Goal: Transaction & Acquisition: Purchase product/service

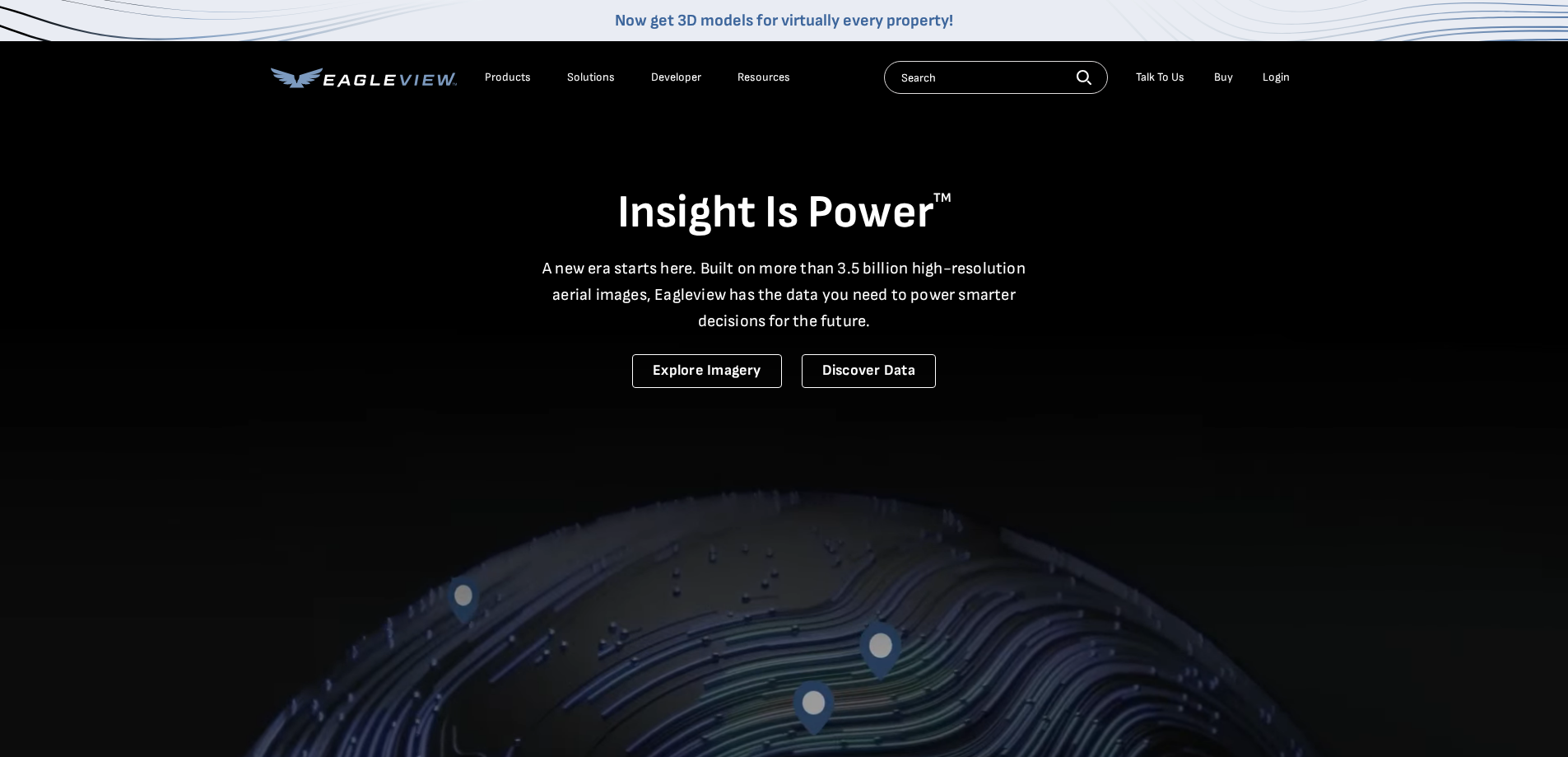
click at [1274, 82] on div "Login" at bounding box center [1275, 77] width 27 height 15
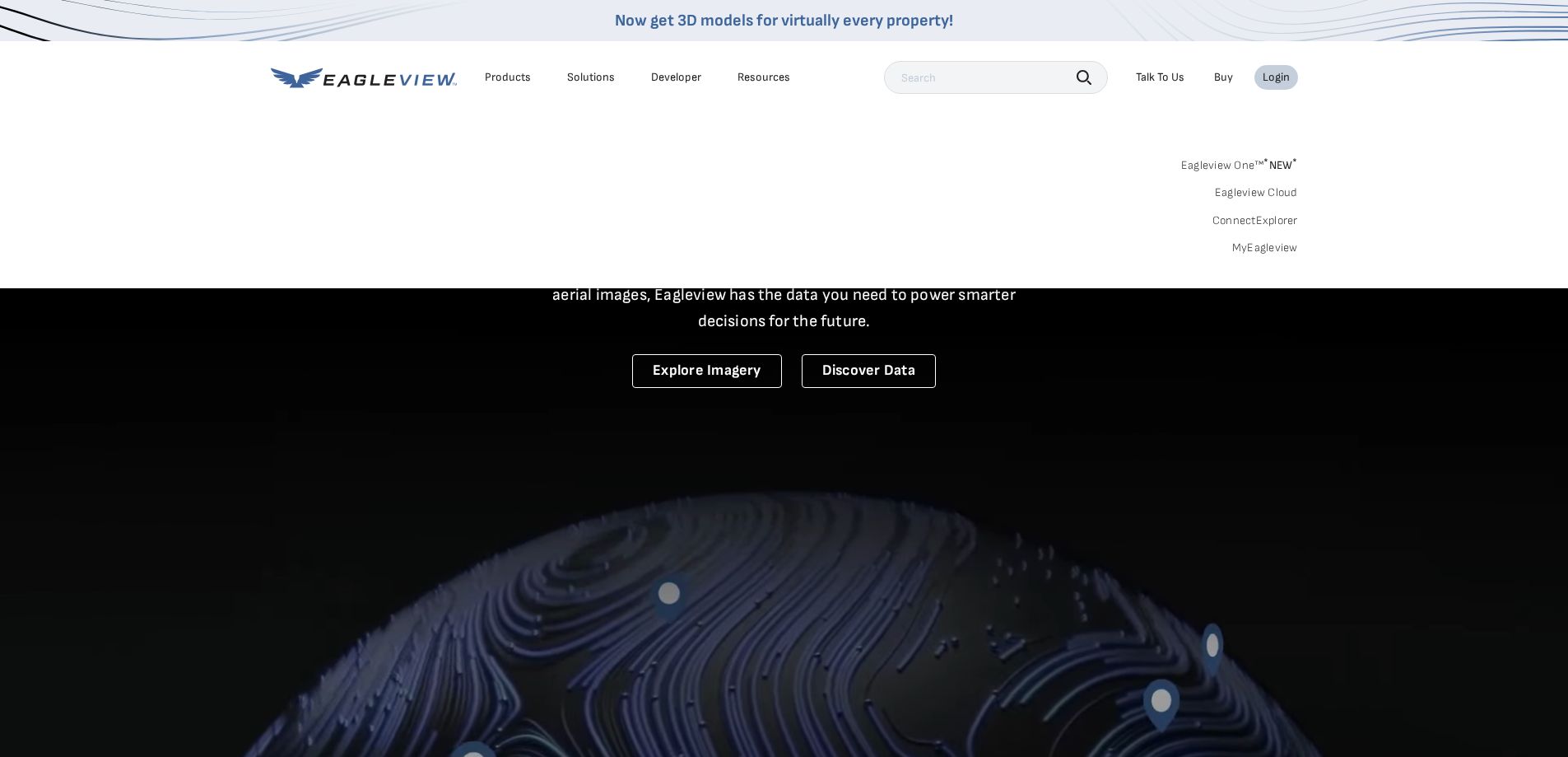
click at [1261, 246] on link "MyEagleview" at bounding box center [1265, 247] width 66 height 15
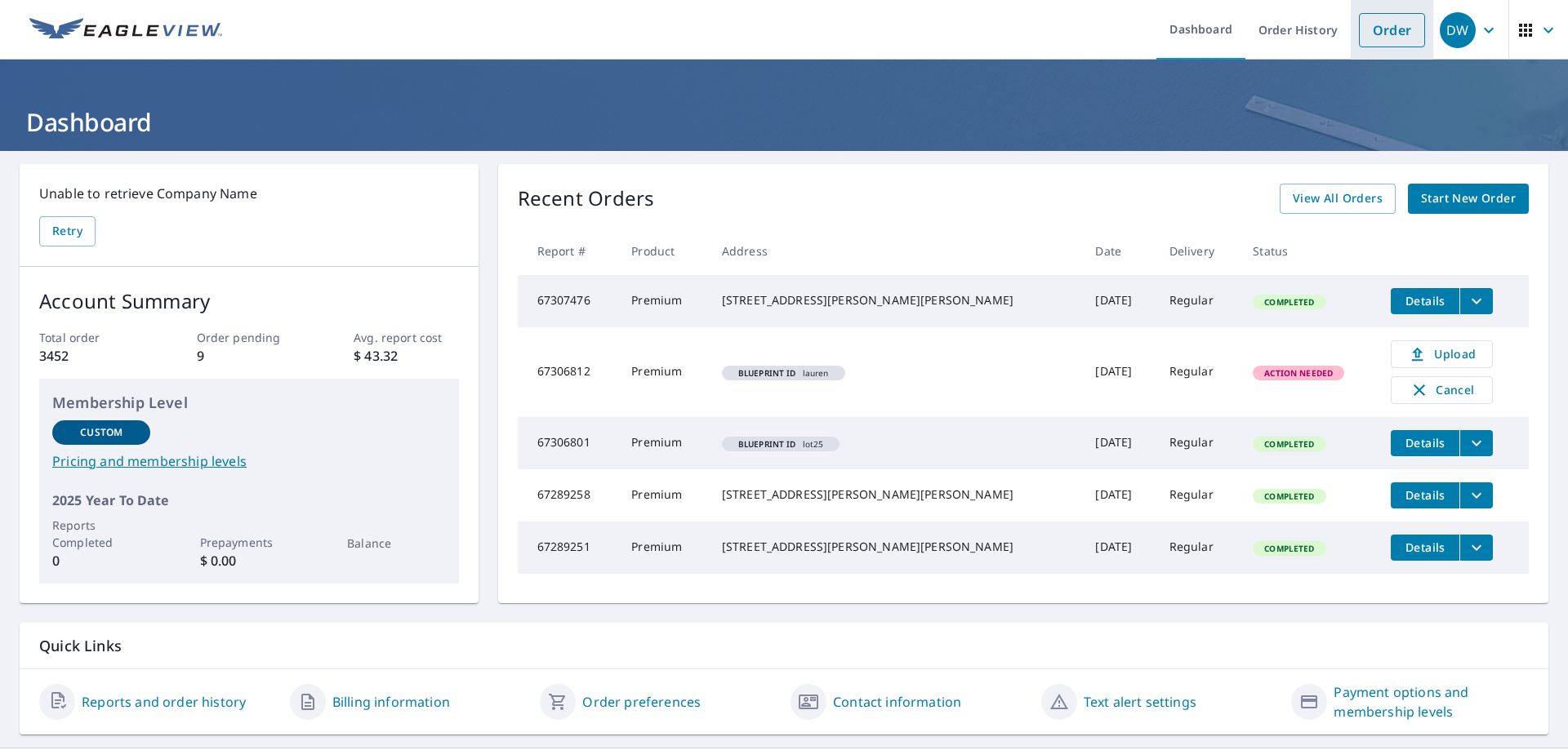
click at [1379, 32] on link "Order" at bounding box center [1391, 30] width 66 height 35
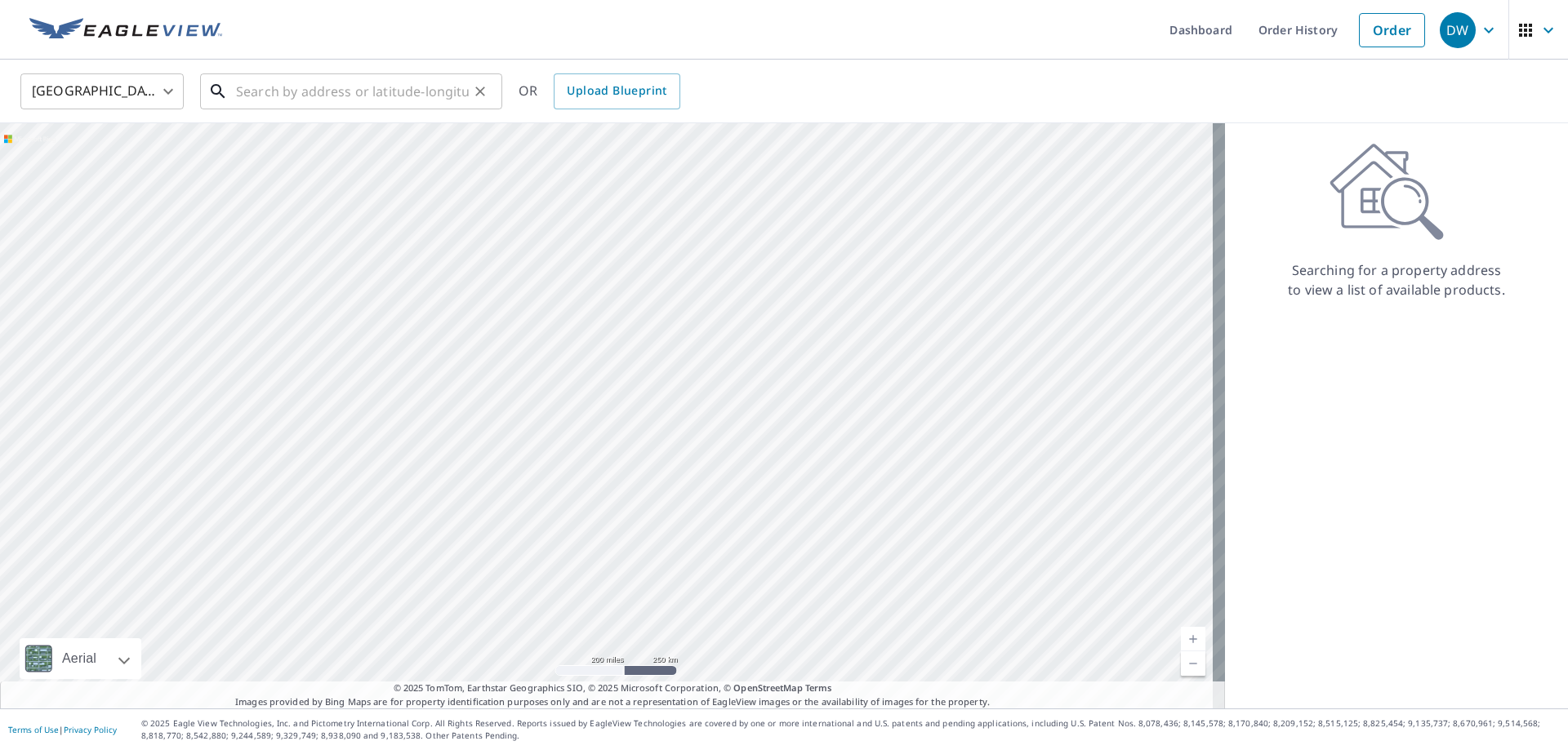
click at [408, 88] on input "text" at bounding box center [353, 91] width 233 height 45
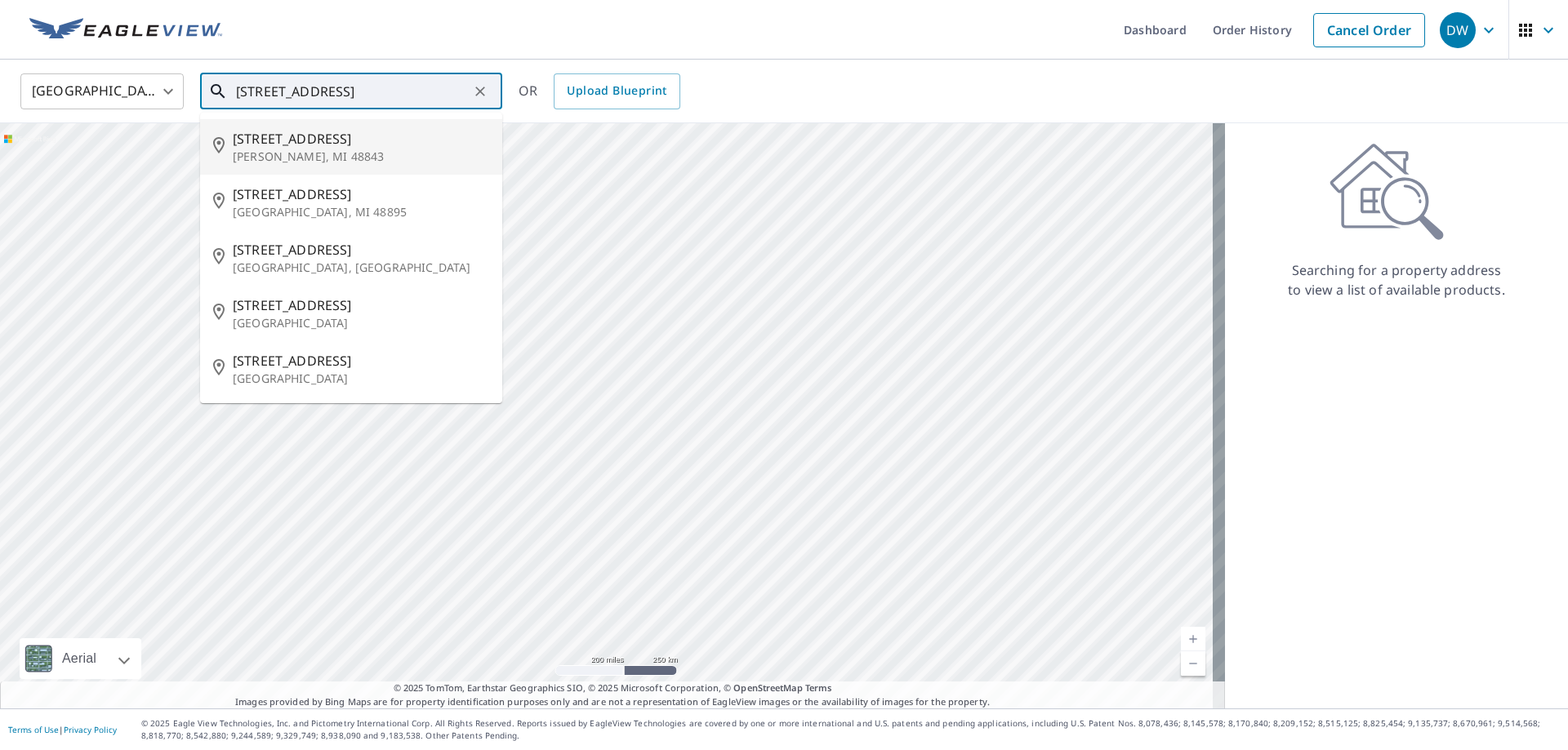
click at [355, 149] on p "[PERSON_NAME], MI 48843" at bounding box center [361, 156] width 257 height 17
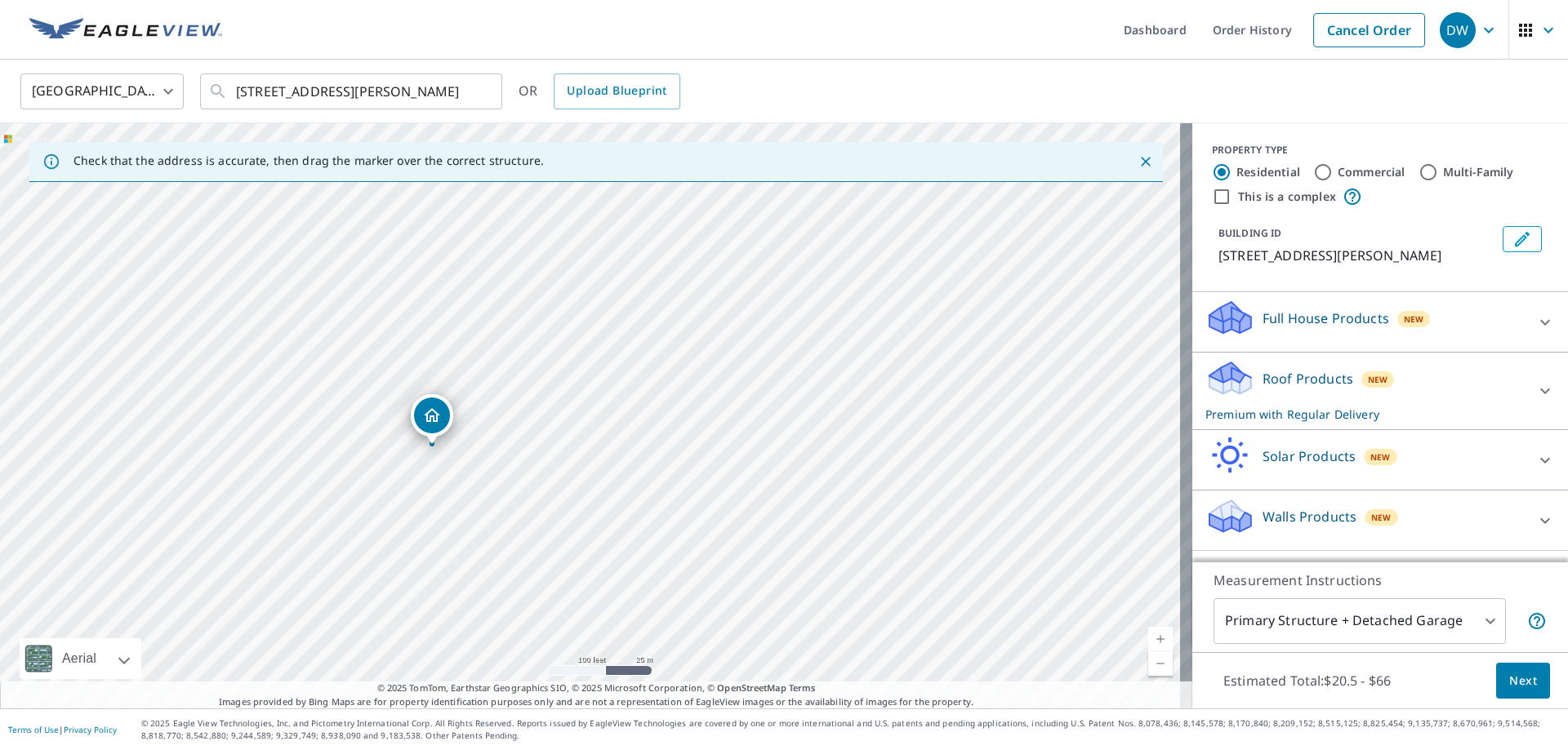
drag, startPoint x: 635, startPoint y: 445, endPoint x: 701, endPoint y: 441, distance: 66.1
click at [701, 441] on div "[STREET_ADDRESS][PERSON_NAME]" at bounding box center [595, 415] width 1192 height 585
drag, startPoint x: 537, startPoint y: 408, endPoint x: 545, endPoint y: 525, distance: 117.3
click at [545, 525] on div "[STREET_ADDRESS][PERSON_NAME]" at bounding box center [595, 415] width 1192 height 585
drag, startPoint x: 216, startPoint y: 548, endPoint x: 498, endPoint y: 356, distance: 341.2
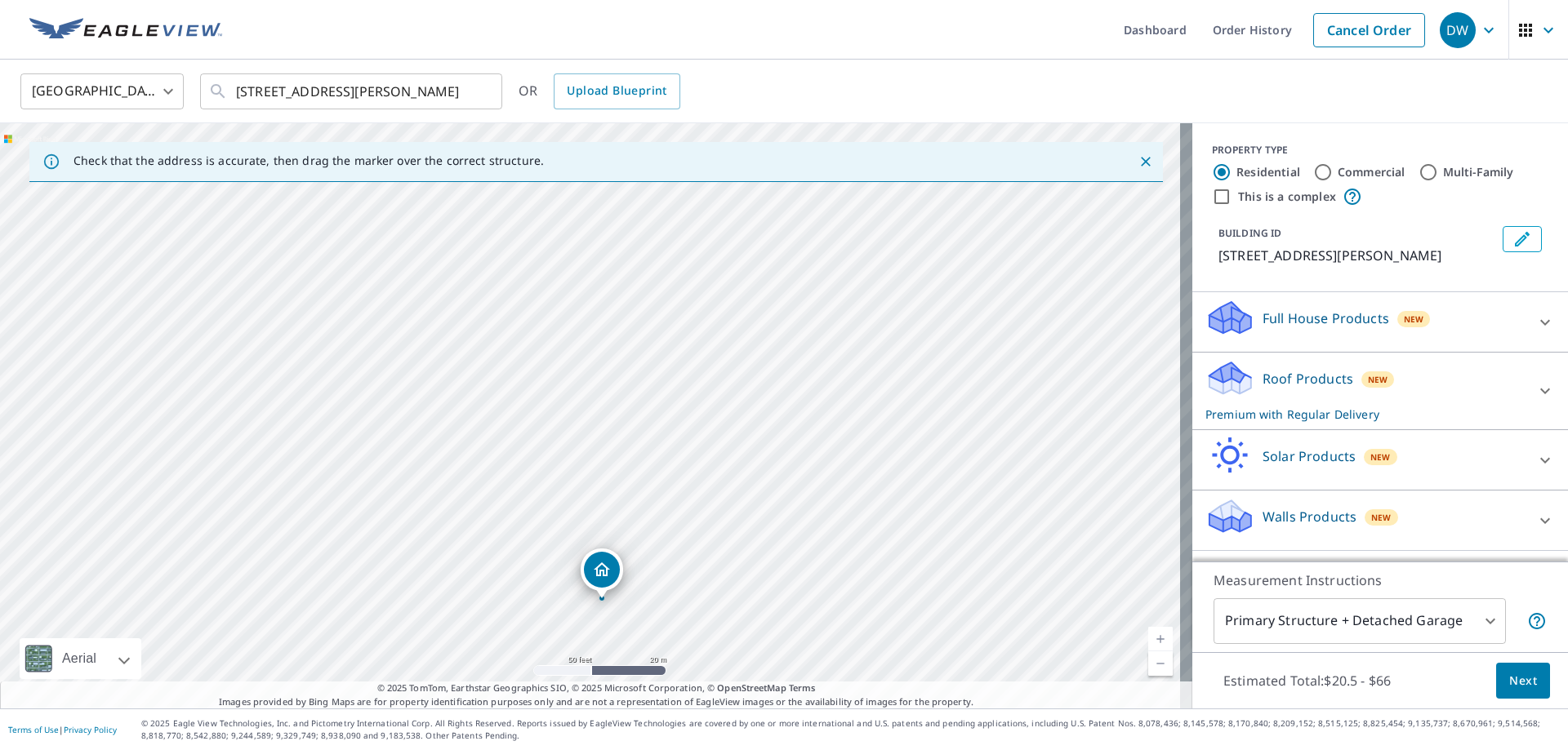
drag, startPoint x: 635, startPoint y: 360, endPoint x: 648, endPoint y: 542, distance: 182.5
click at [648, 542] on div "[STREET_ADDRESS][PERSON_NAME]" at bounding box center [595, 415] width 1192 height 585
drag, startPoint x: 601, startPoint y: 564, endPoint x: 485, endPoint y: 340, distance: 252.3
click at [268, 94] on input "[STREET_ADDRESS][PERSON_NAME]" at bounding box center [353, 91] width 233 height 45
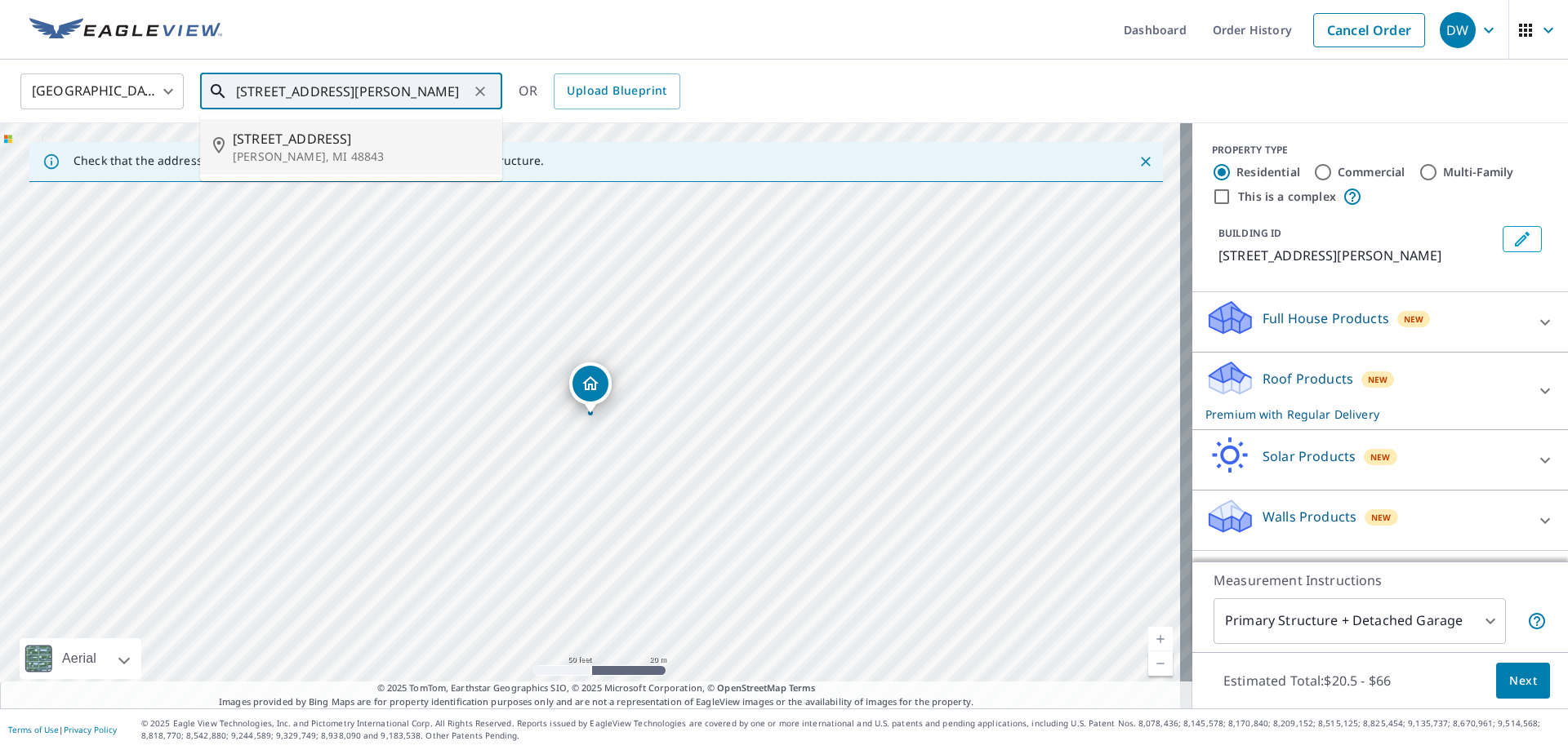
click at [320, 138] on span "[STREET_ADDRESS]" at bounding box center [361, 139] width 257 height 20
type input "[STREET_ADDRESS][PERSON_NAME]"
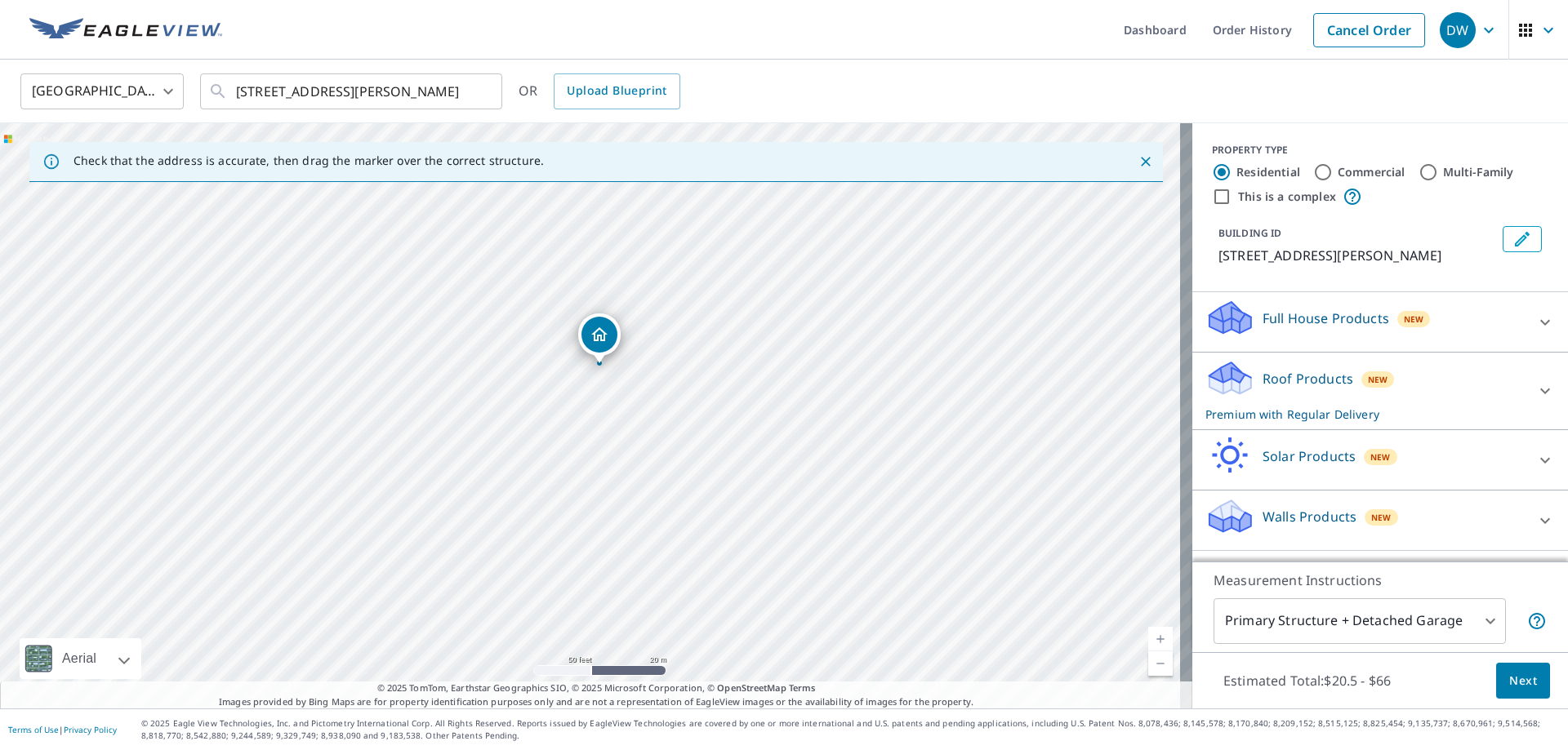
drag, startPoint x: 592, startPoint y: 381, endPoint x: 601, endPoint y: 332, distance: 49.8
click at [1509, 679] on span "Next" at bounding box center [1523, 681] width 28 height 21
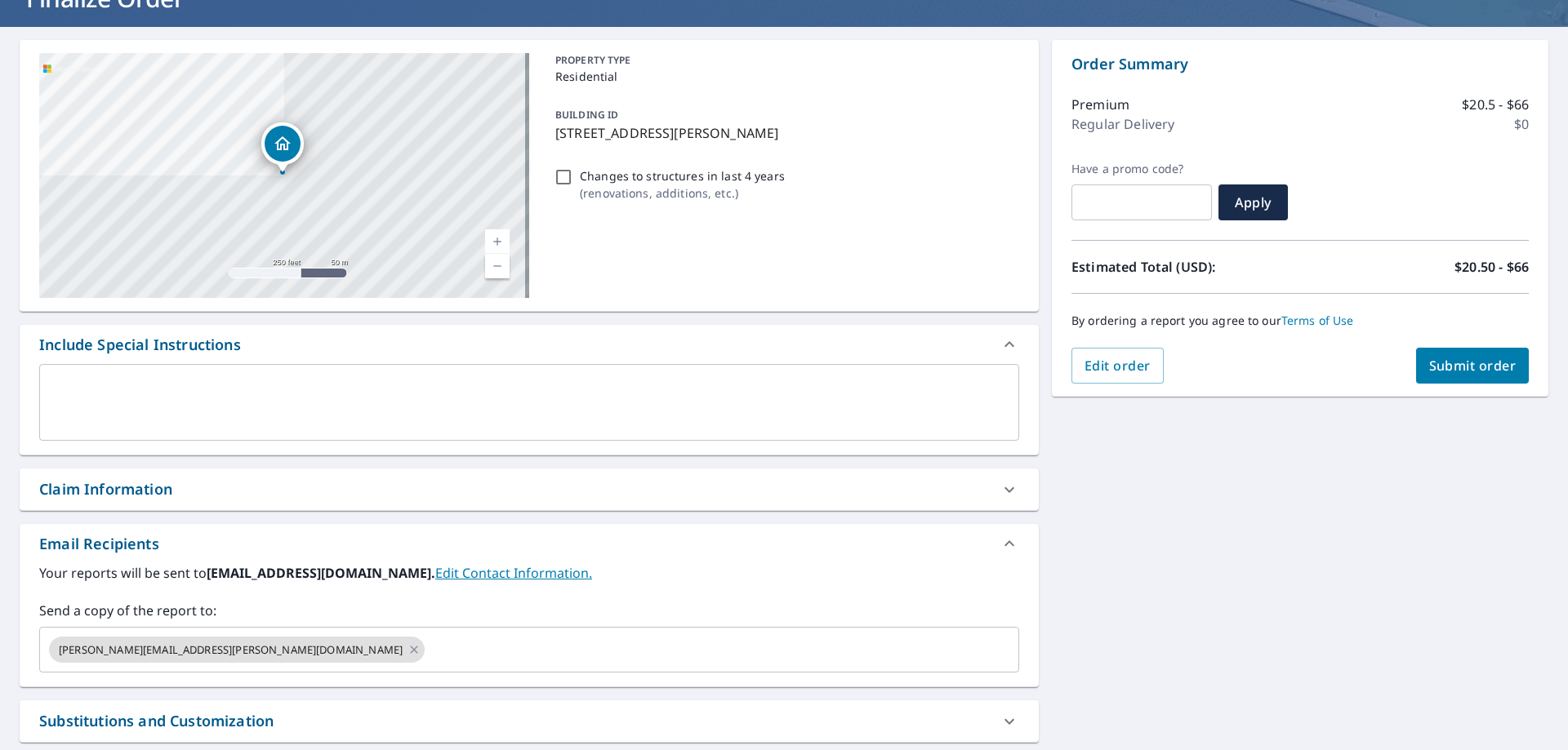
scroll to position [163, 0]
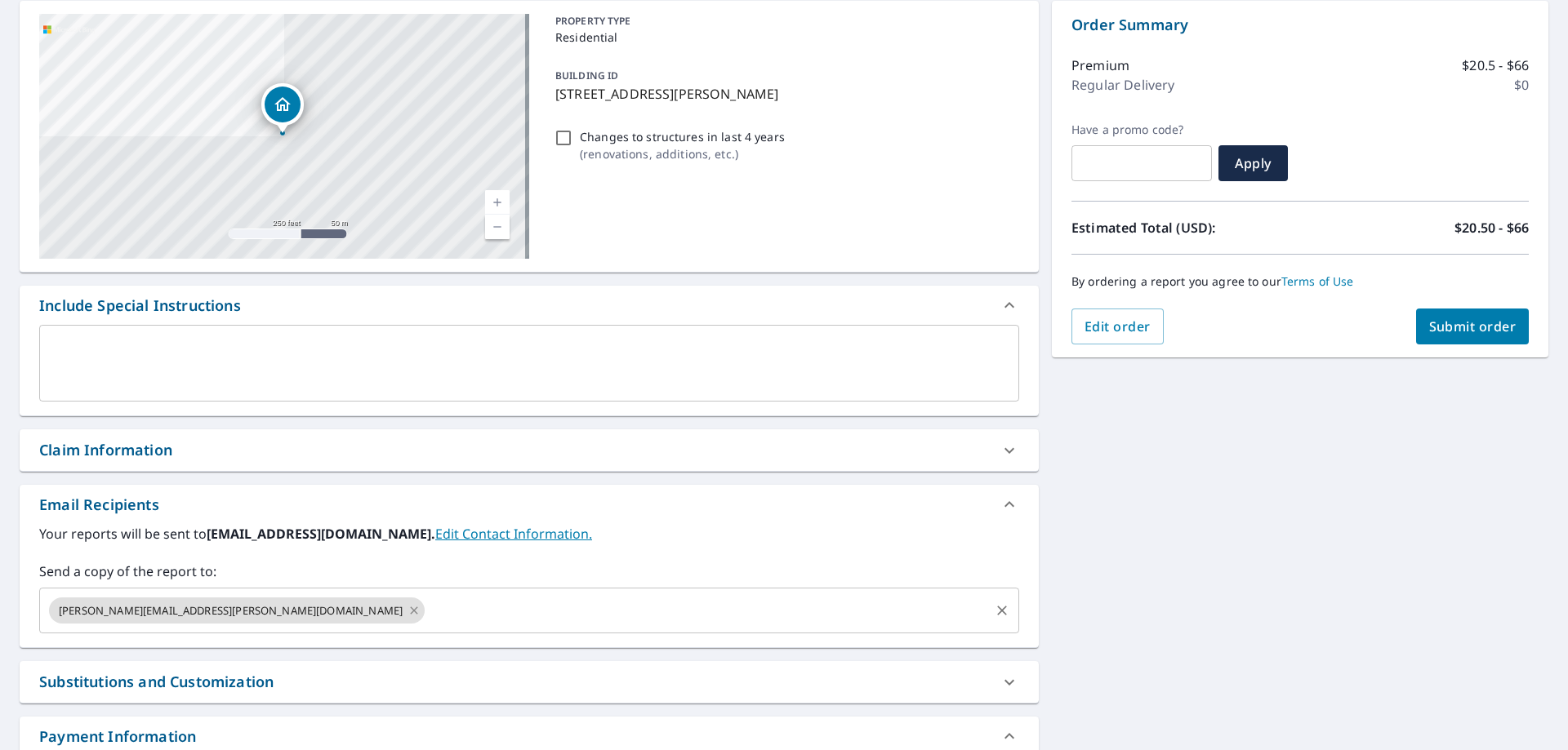
click at [408, 609] on icon at bounding box center [414, 610] width 13 height 18
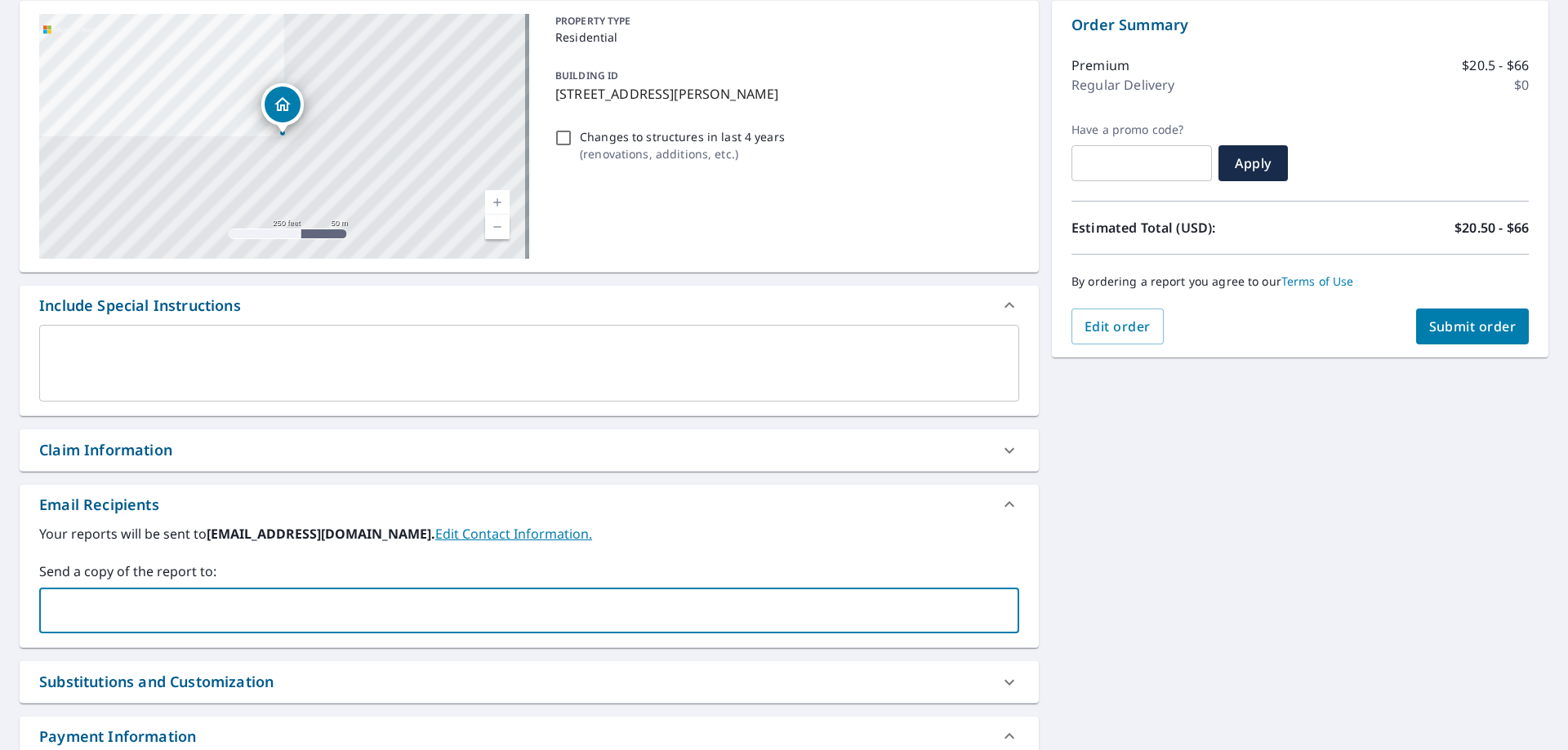
click at [210, 609] on input "text" at bounding box center [516, 610] width 941 height 31
type input "[PERSON_NAME][EMAIL_ADDRESS][PERSON_NAME][DOMAIN_NAME]"
click at [1474, 338] on button "Submit order" at bounding box center [1472, 327] width 114 height 36
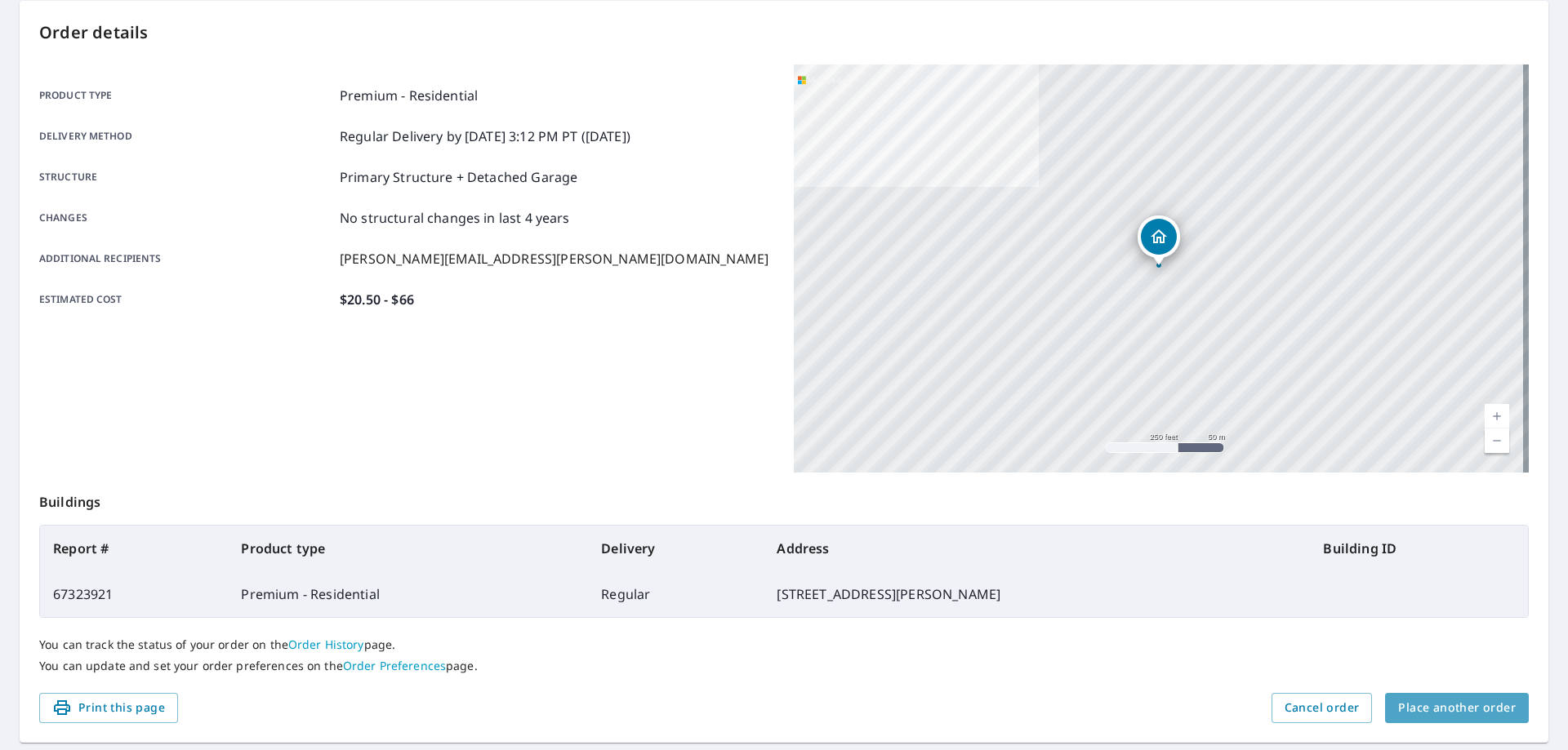
click at [1458, 710] on span "Place another order" at bounding box center [1456, 708] width 118 height 21
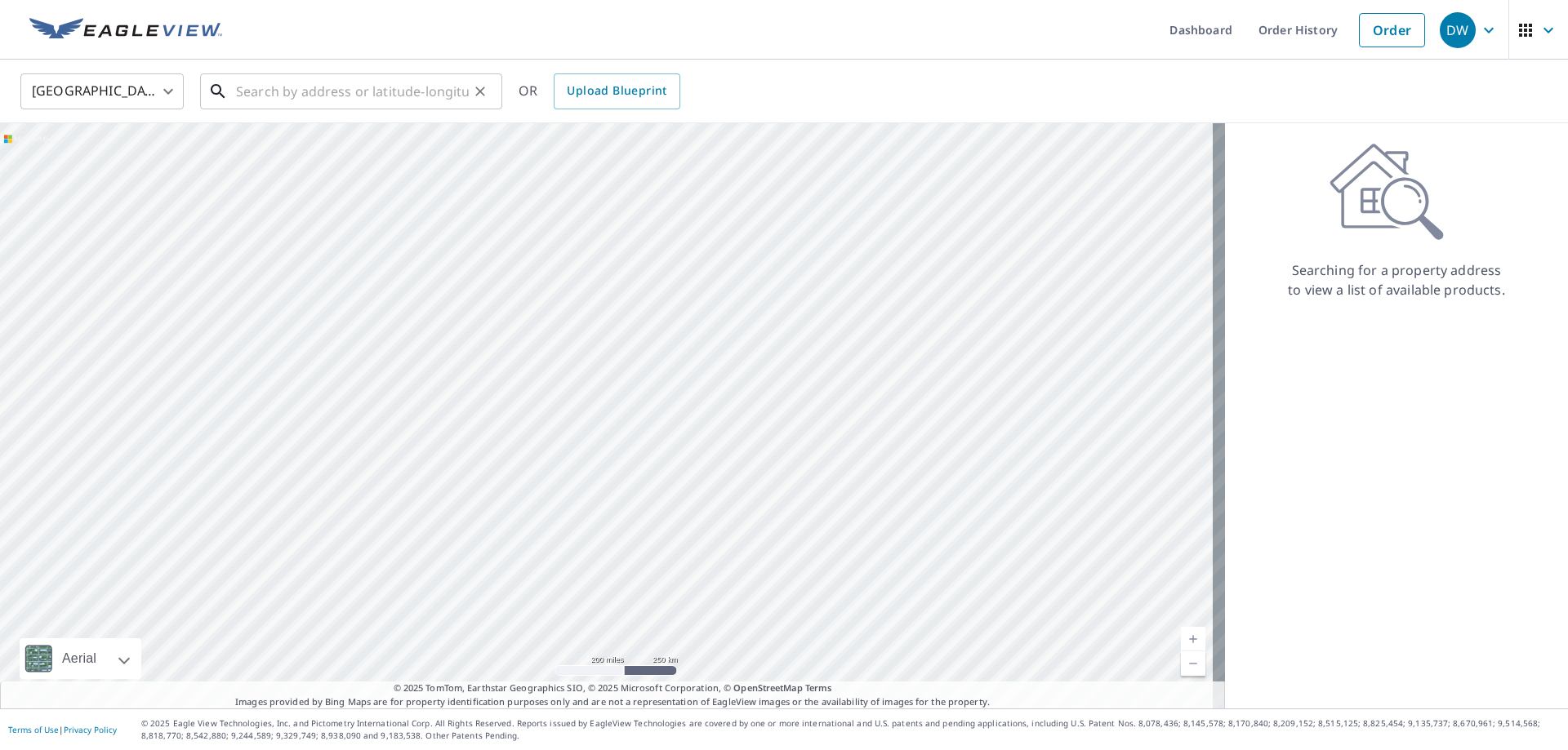
click at [360, 97] on input "text" at bounding box center [353, 91] width 233 height 45
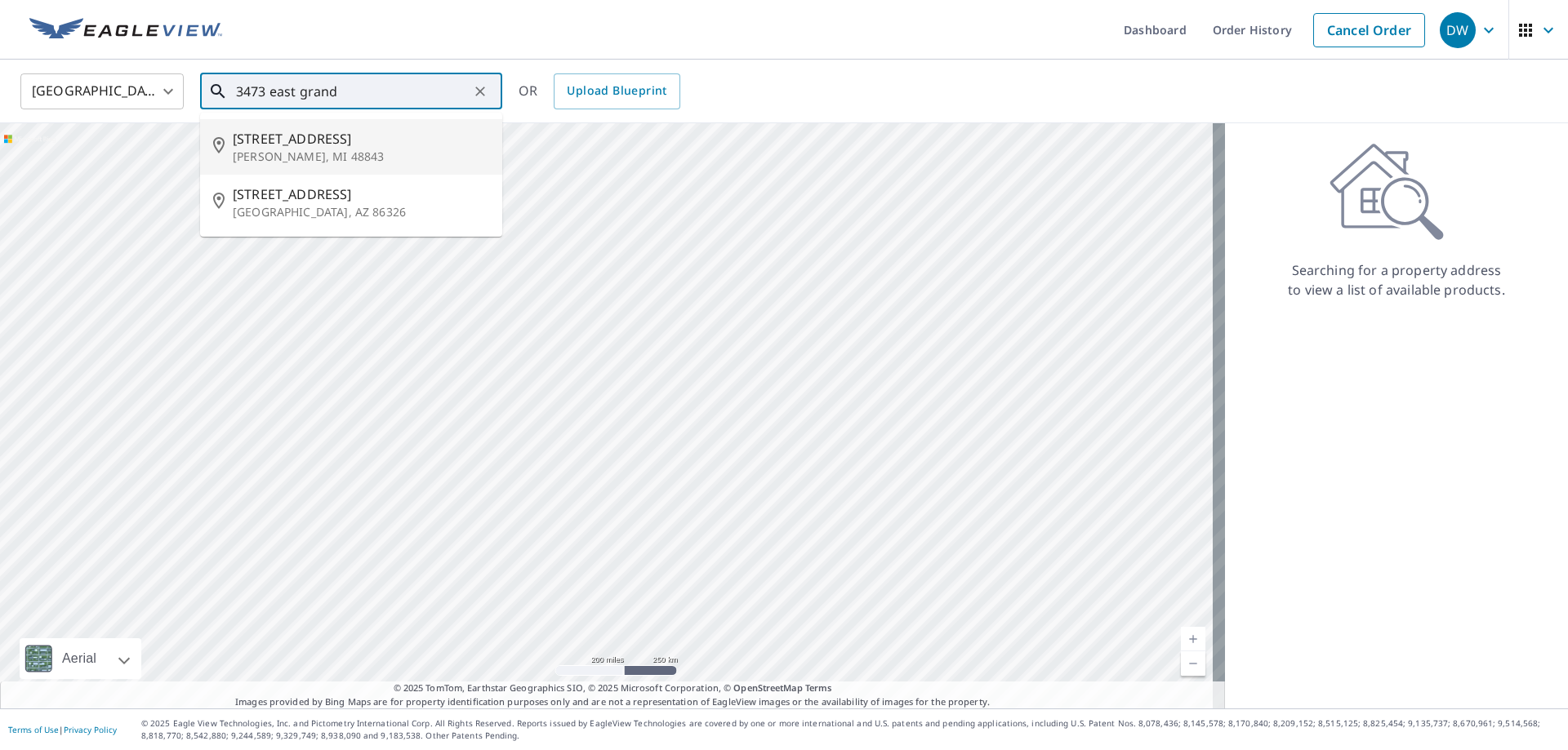
click at [339, 152] on p "[PERSON_NAME], MI 48843" at bounding box center [361, 156] width 257 height 17
type input "[STREET_ADDRESS][PERSON_NAME]"
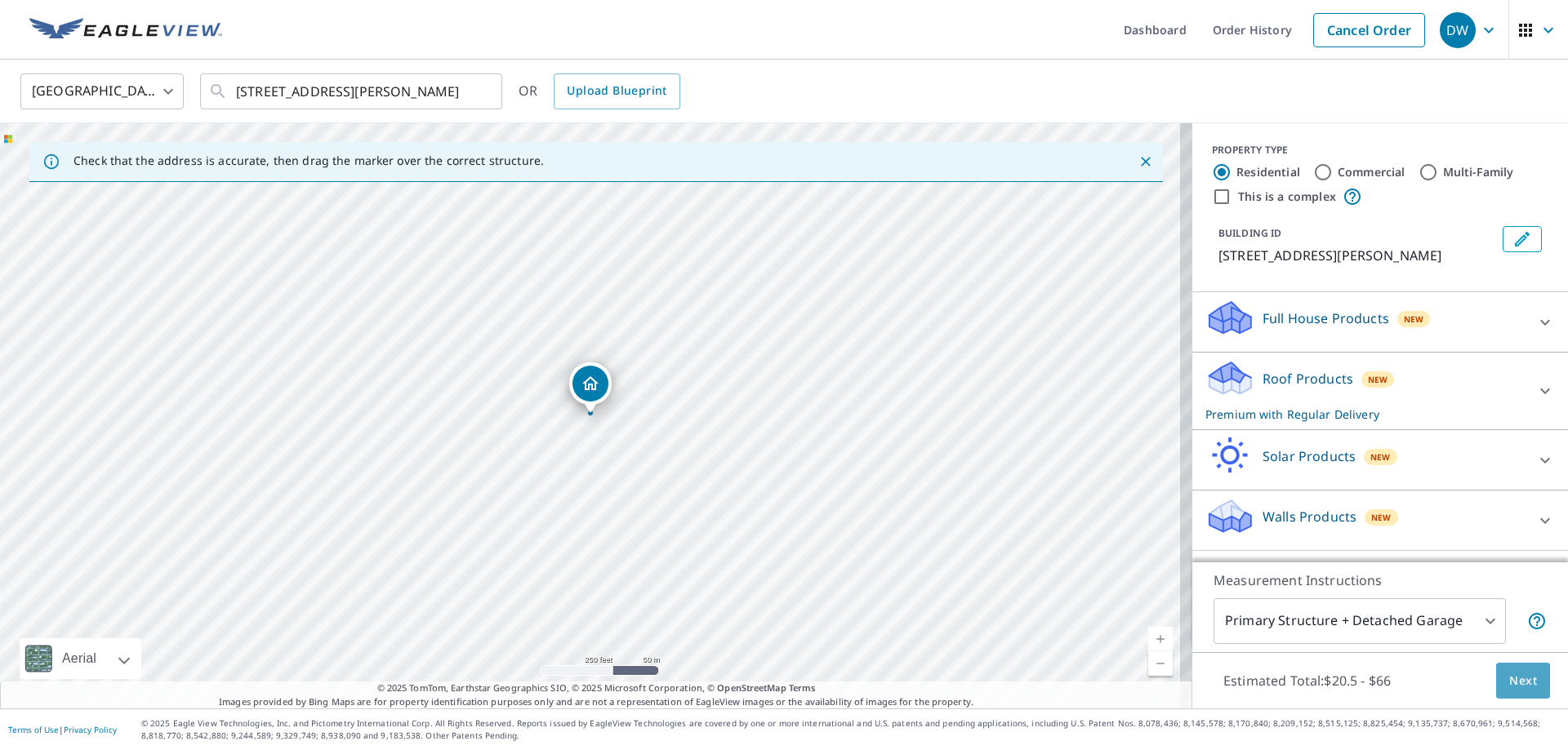
click at [1514, 680] on span "Next" at bounding box center [1523, 681] width 28 height 21
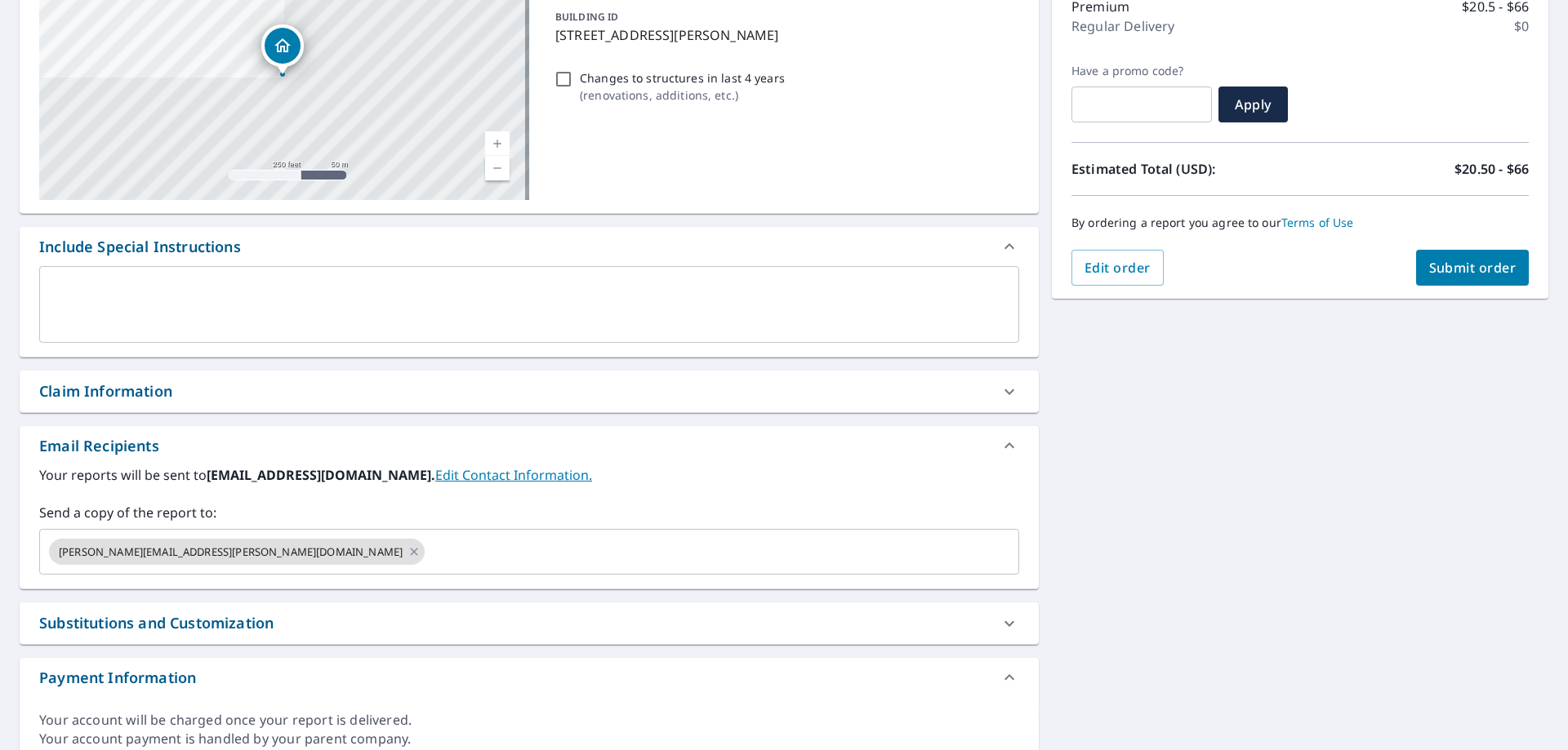
scroll to position [245, 0]
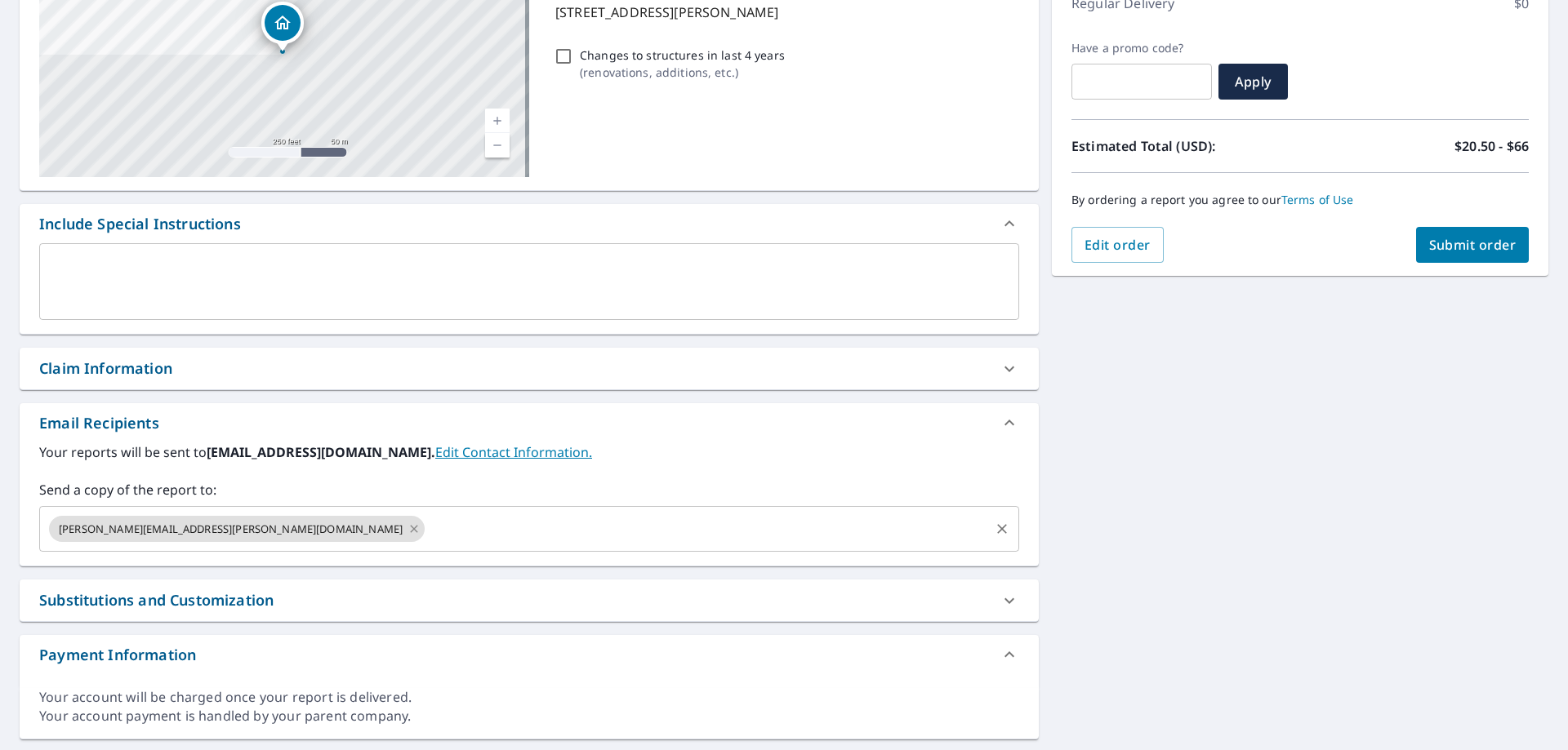
click at [410, 531] on icon at bounding box center [413, 528] width 7 height 7
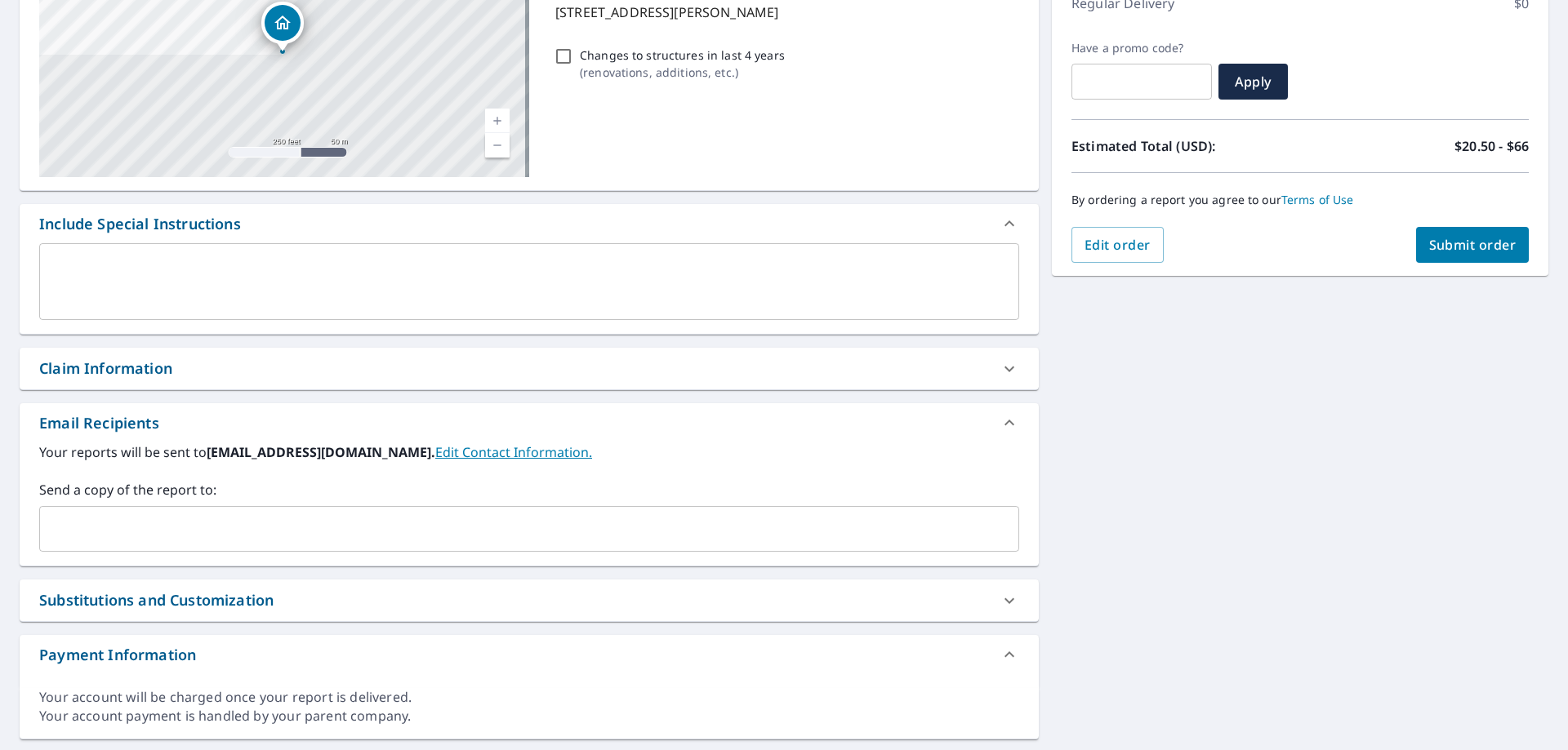
click at [211, 531] on input "text" at bounding box center [516, 528] width 941 height 31
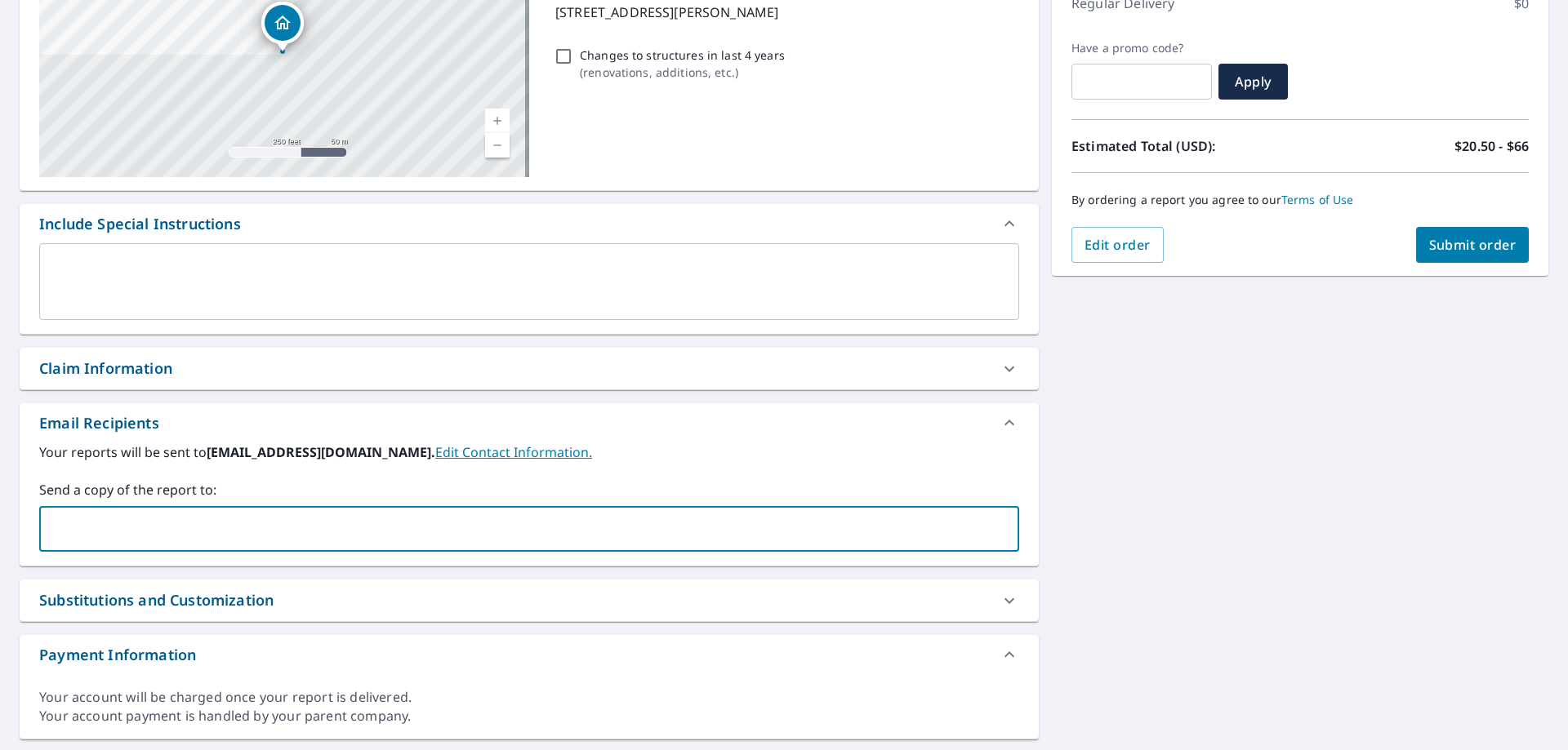
type input "[PERSON_NAME][EMAIL_ADDRESS][PERSON_NAME][DOMAIN_NAME]"
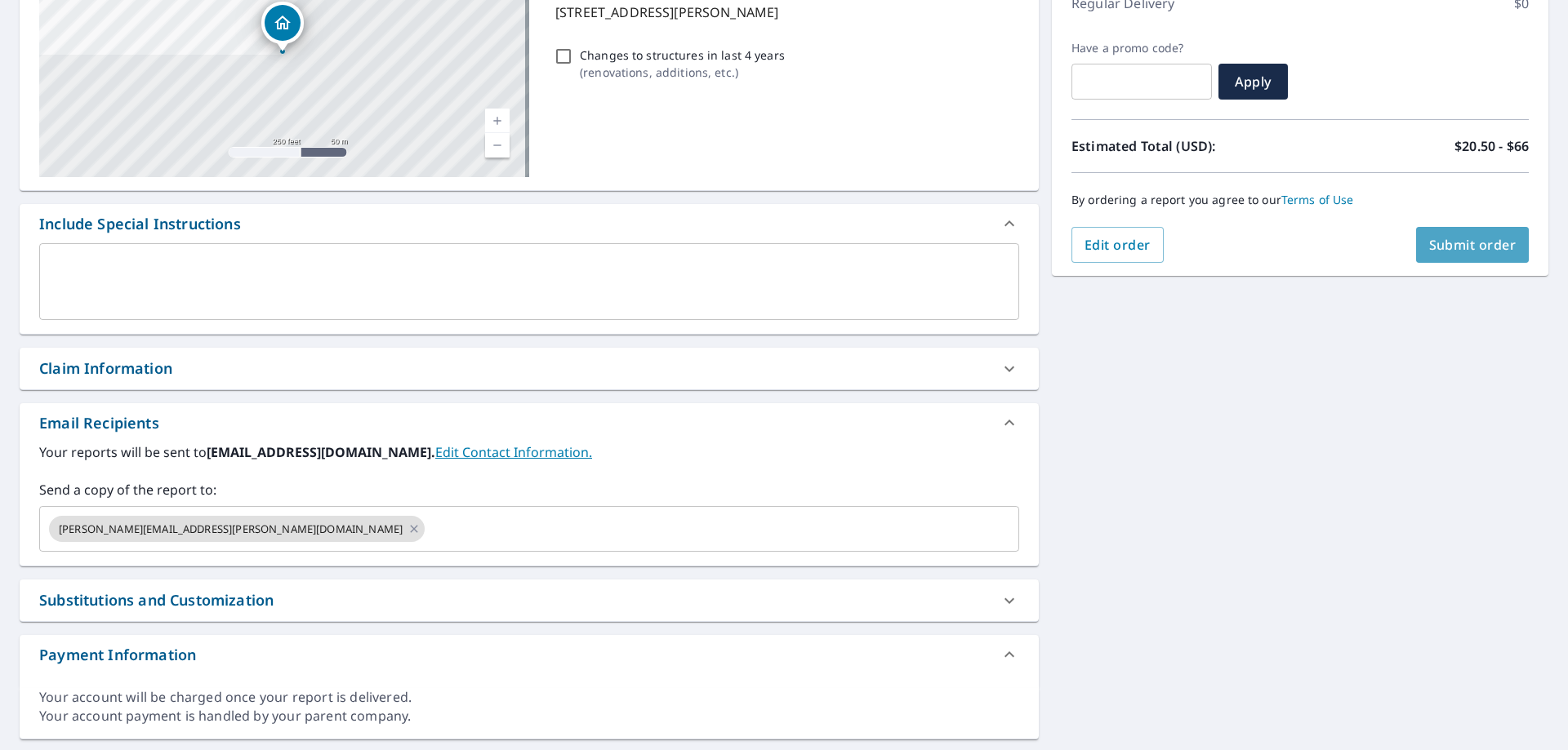
click at [1442, 252] on span "Submit order" at bounding box center [1472, 245] width 87 height 18
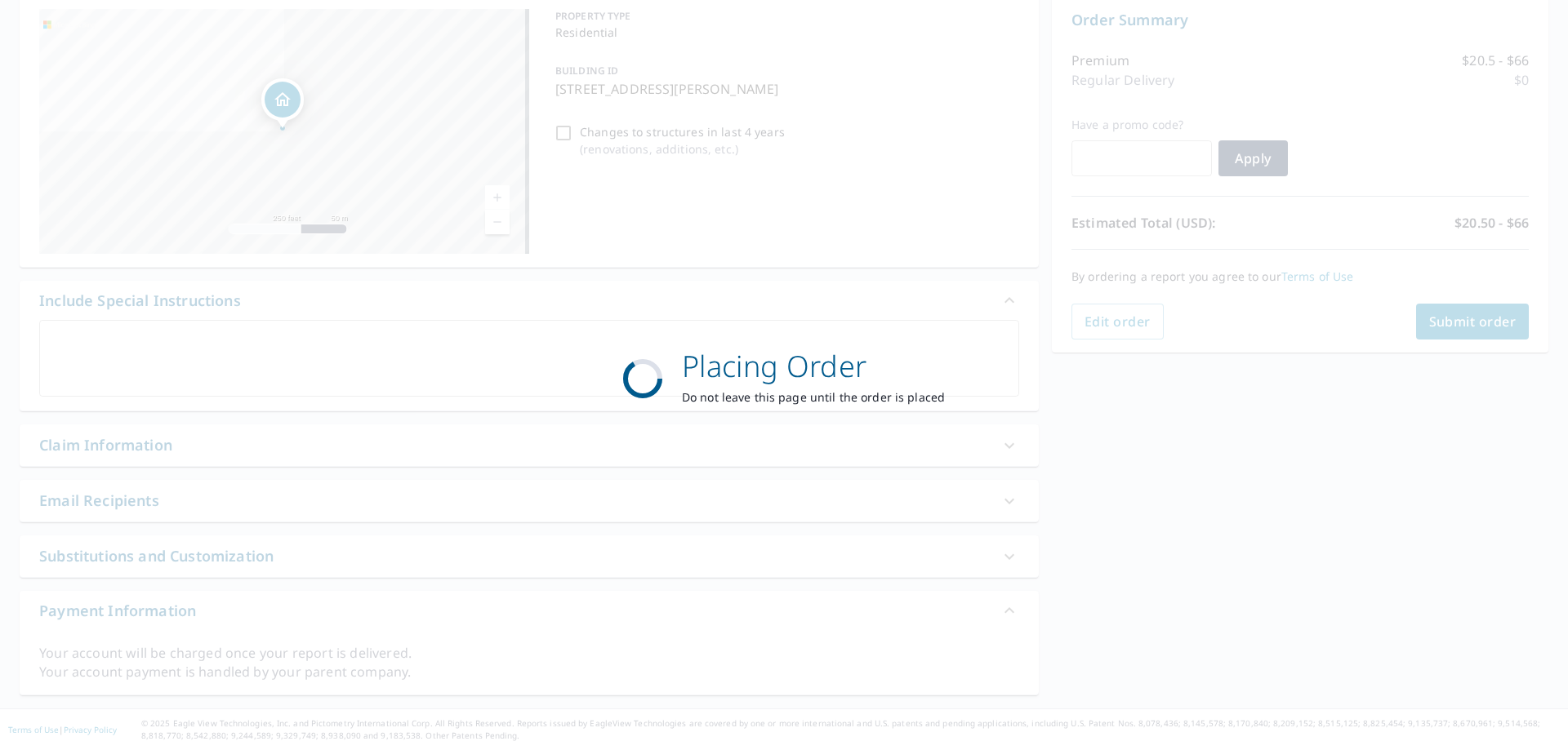
scroll to position [168, 0]
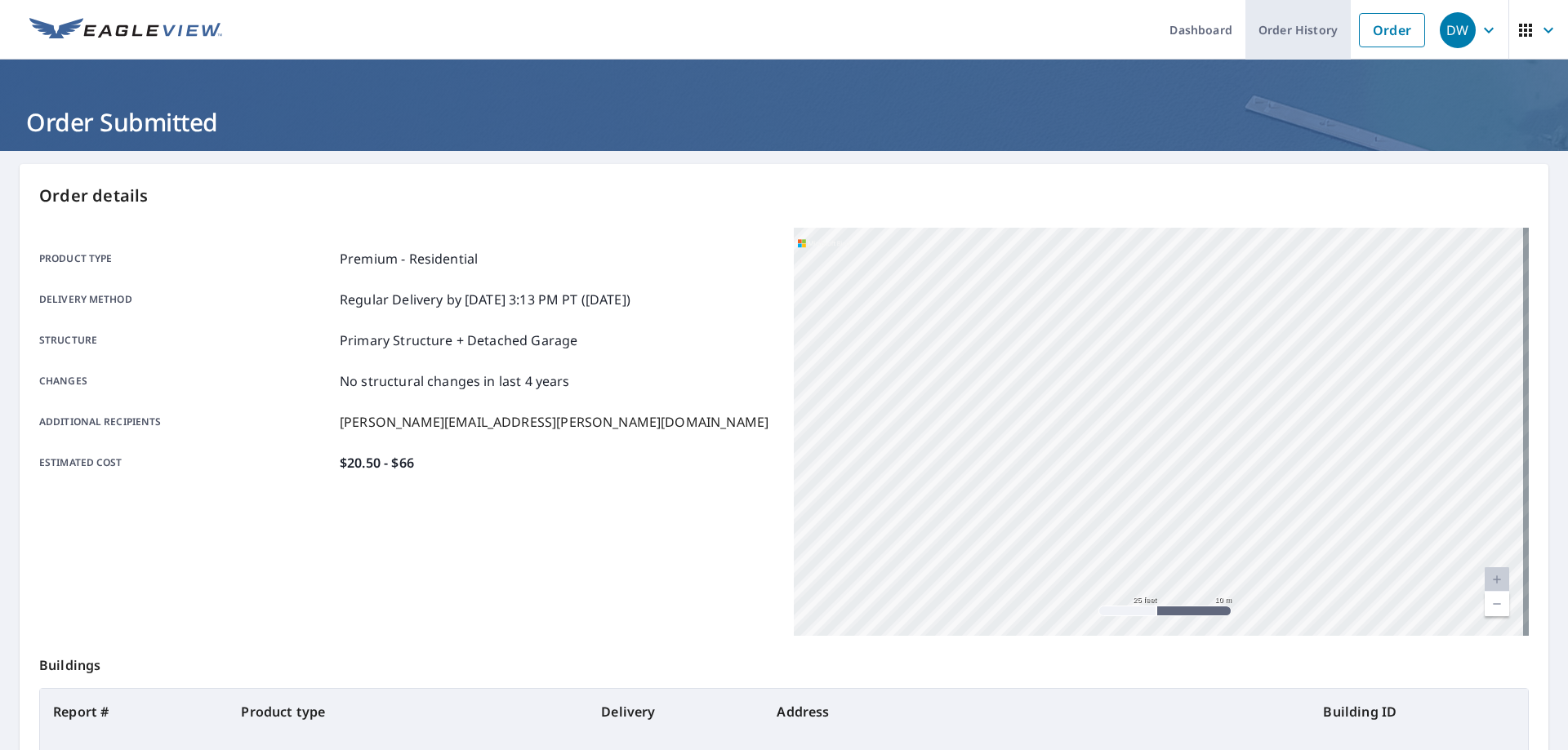
click at [1314, 29] on link "Order History" at bounding box center [1297, 30] width 106 height 59
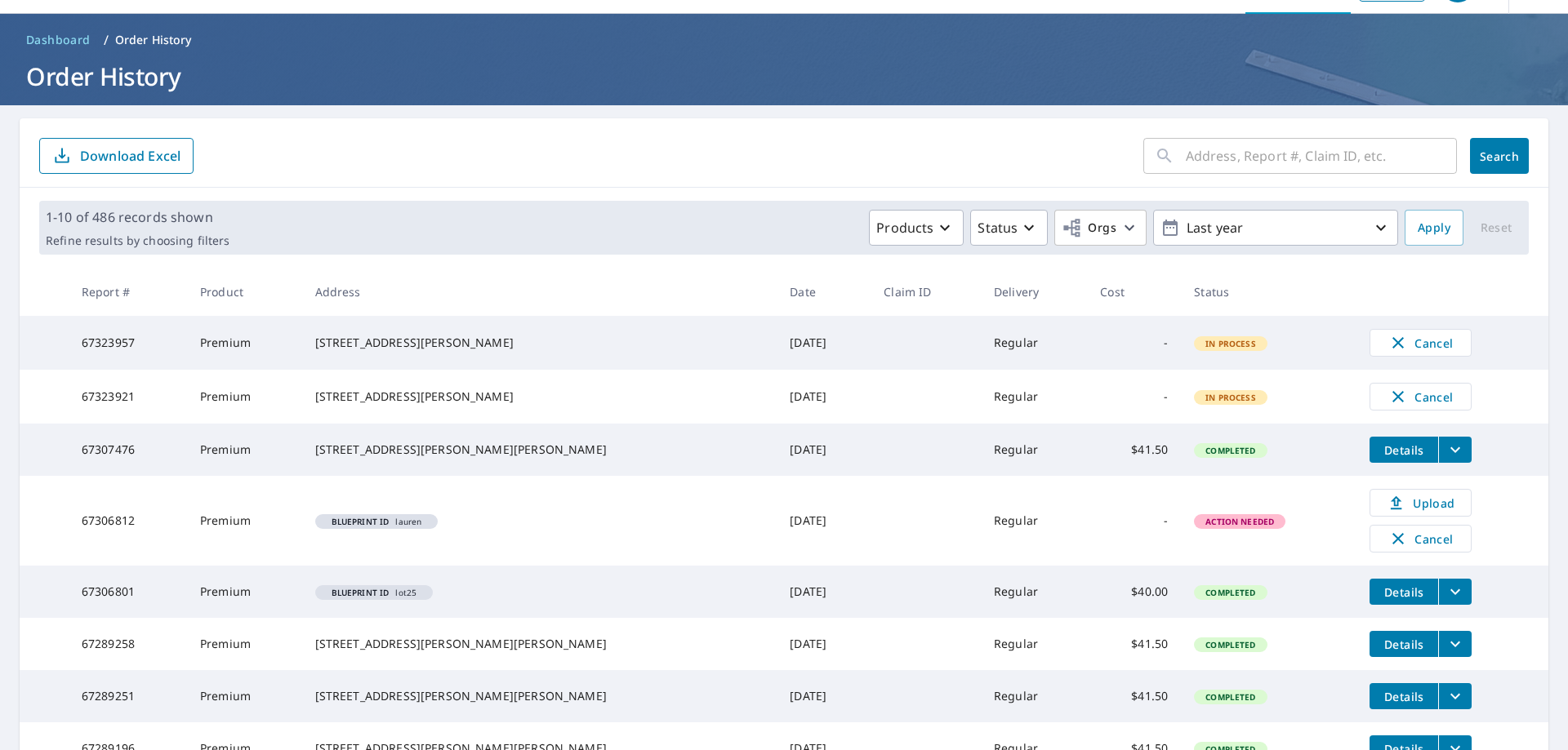
scroll to position [82, 0]
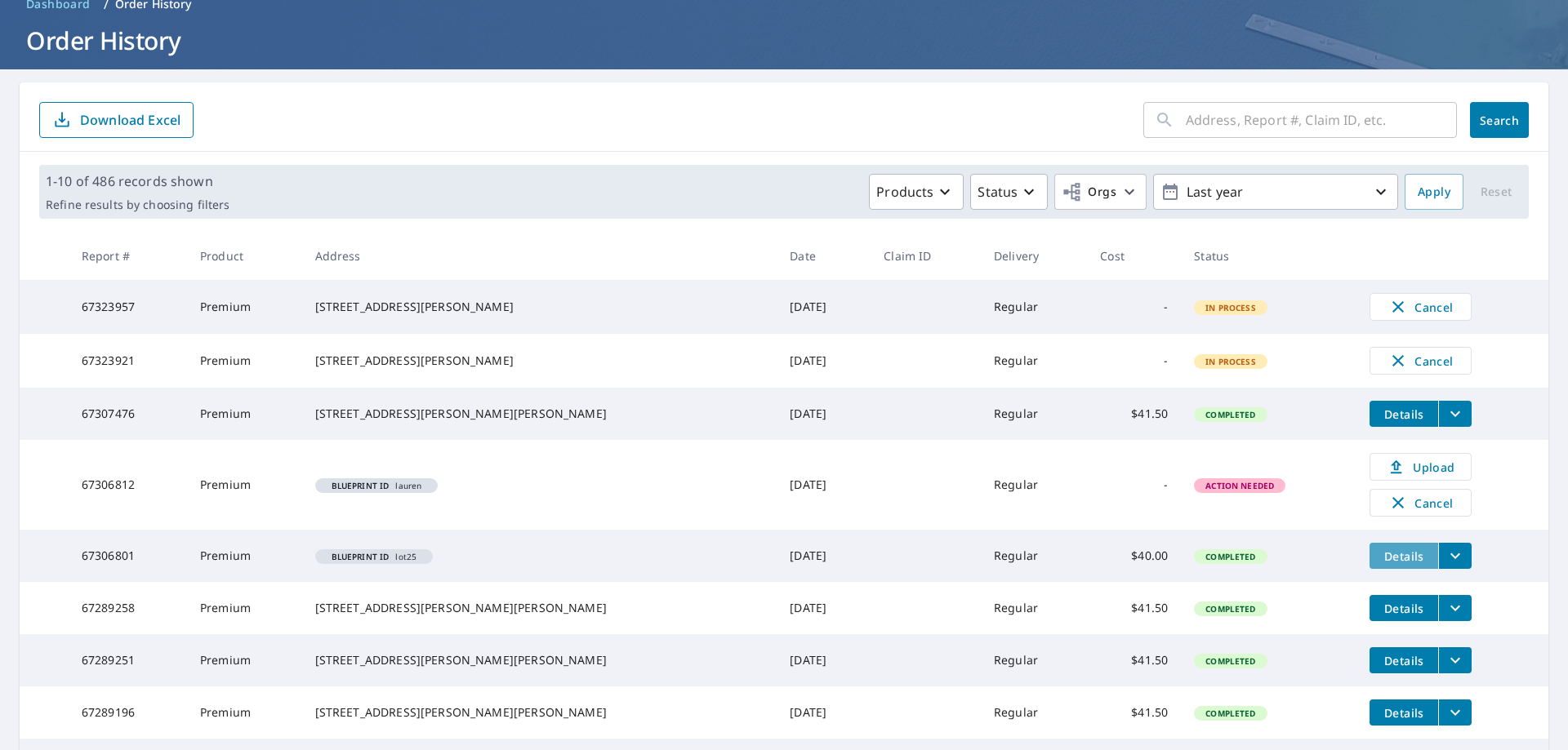
click at [1379, 563] on span "Details" at bounding box center [1404, 557] width 49 height 16
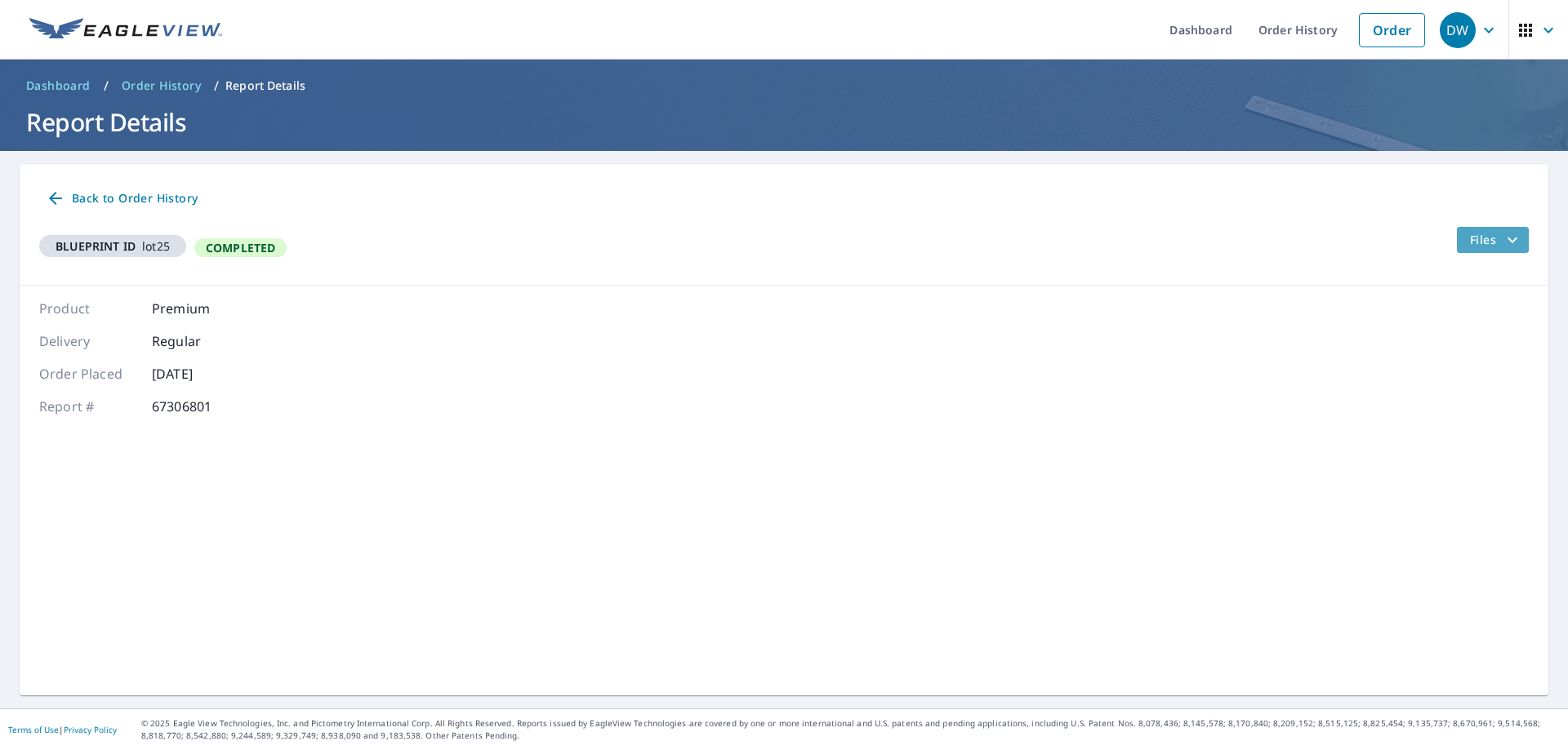
click at [1473, 234] on span "Files" at bounding box center [1495, 240] width 52 height 20
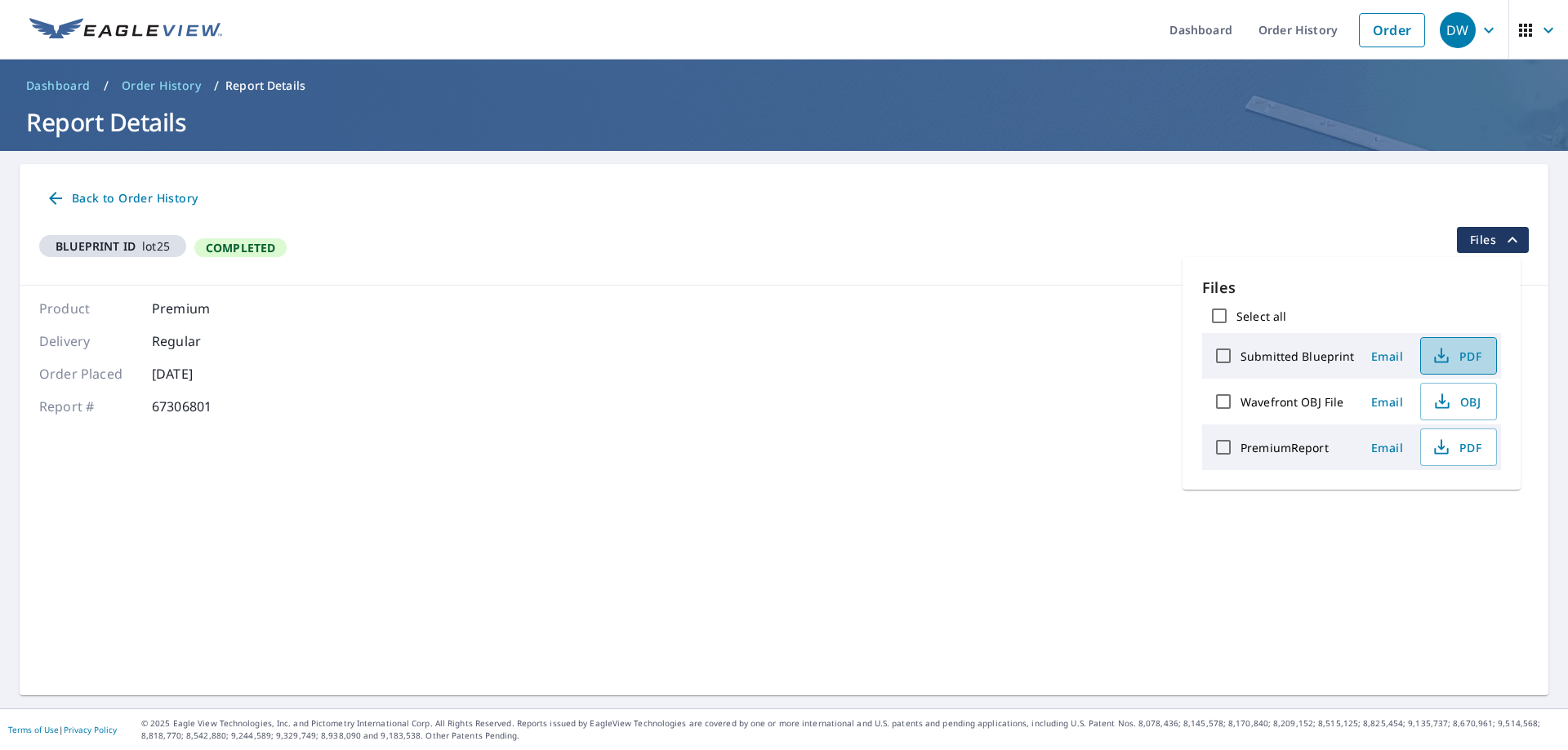
click at [1469, 358] on span "PDF" at bounding box center [1456, 356] width 52 height 20
click at [1460, 445] on span "PDF" at bounding box center [1456, 447] width 52 height 20
click at [1455, 450] on span "PDF" at bounding box center [1456, 447] width 52 height 20
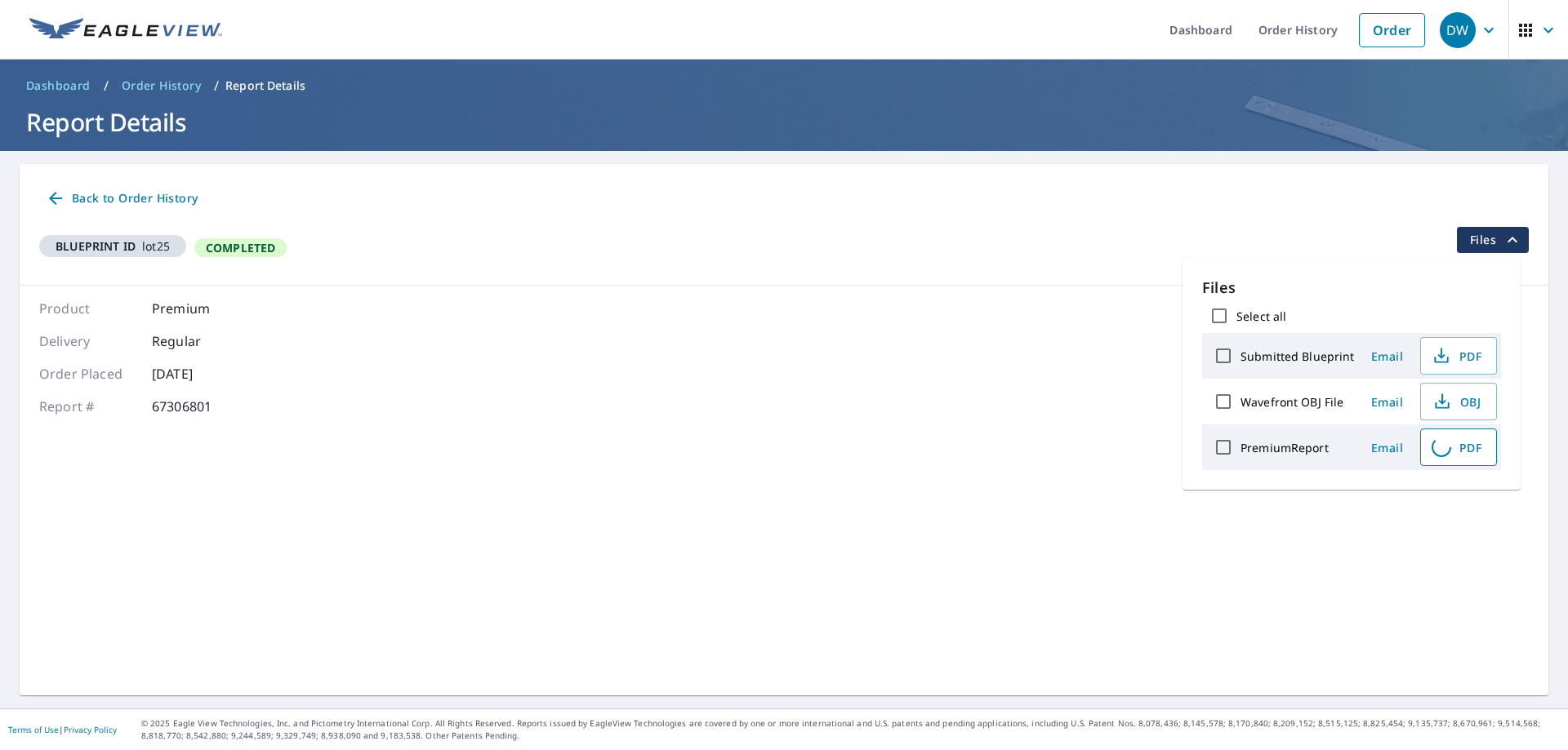
click at [1455, 450] on span "PDF" at bounding box center [1456, 447] width 52 height 20
click at [1447, 444] on icon "button" at bounding box center [1442, 447] width 20 height 20
click at [1463, 452] on span "PDF" at bounding box center [1456, 447] width 52 height 20
click at [1462, 452] on span "PDF" at bounding box center [1456, 447] width 52 height 20
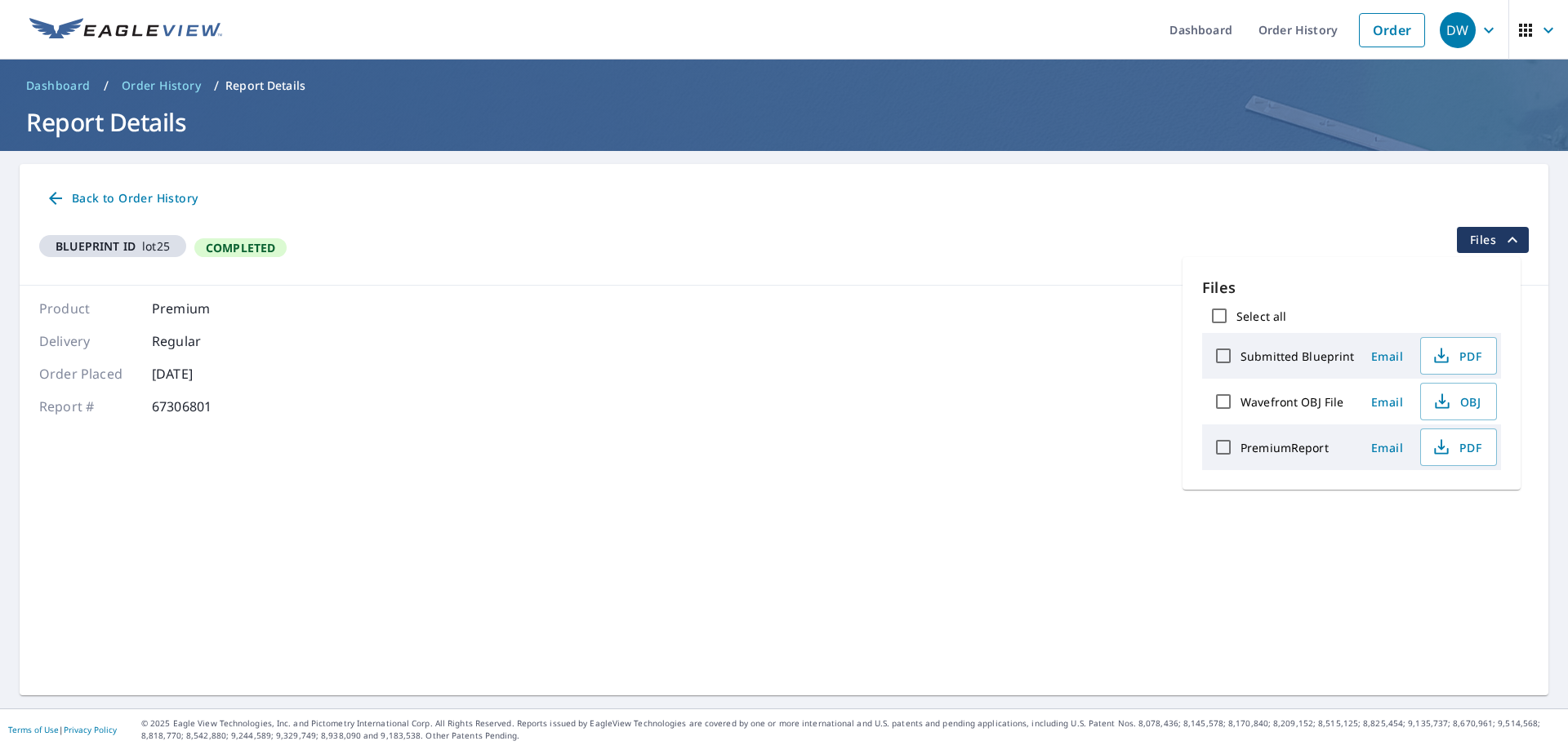
click at [1391, 448] on span "Email" at bounding box center [1387, 448] width 39 height 16
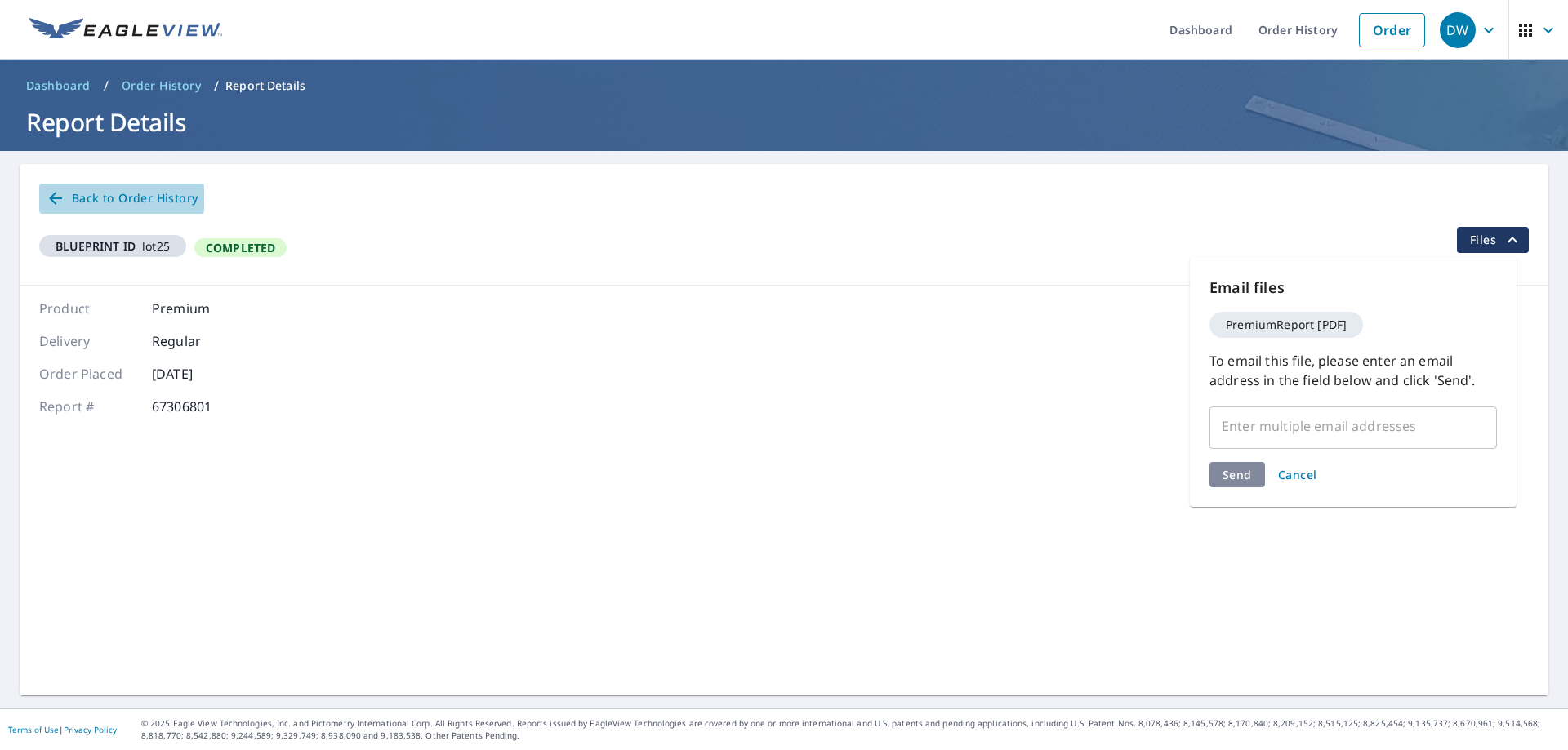
click at [133, 195] on span "Back to Order History" at bounding box center [121, 198] width 152 height 21
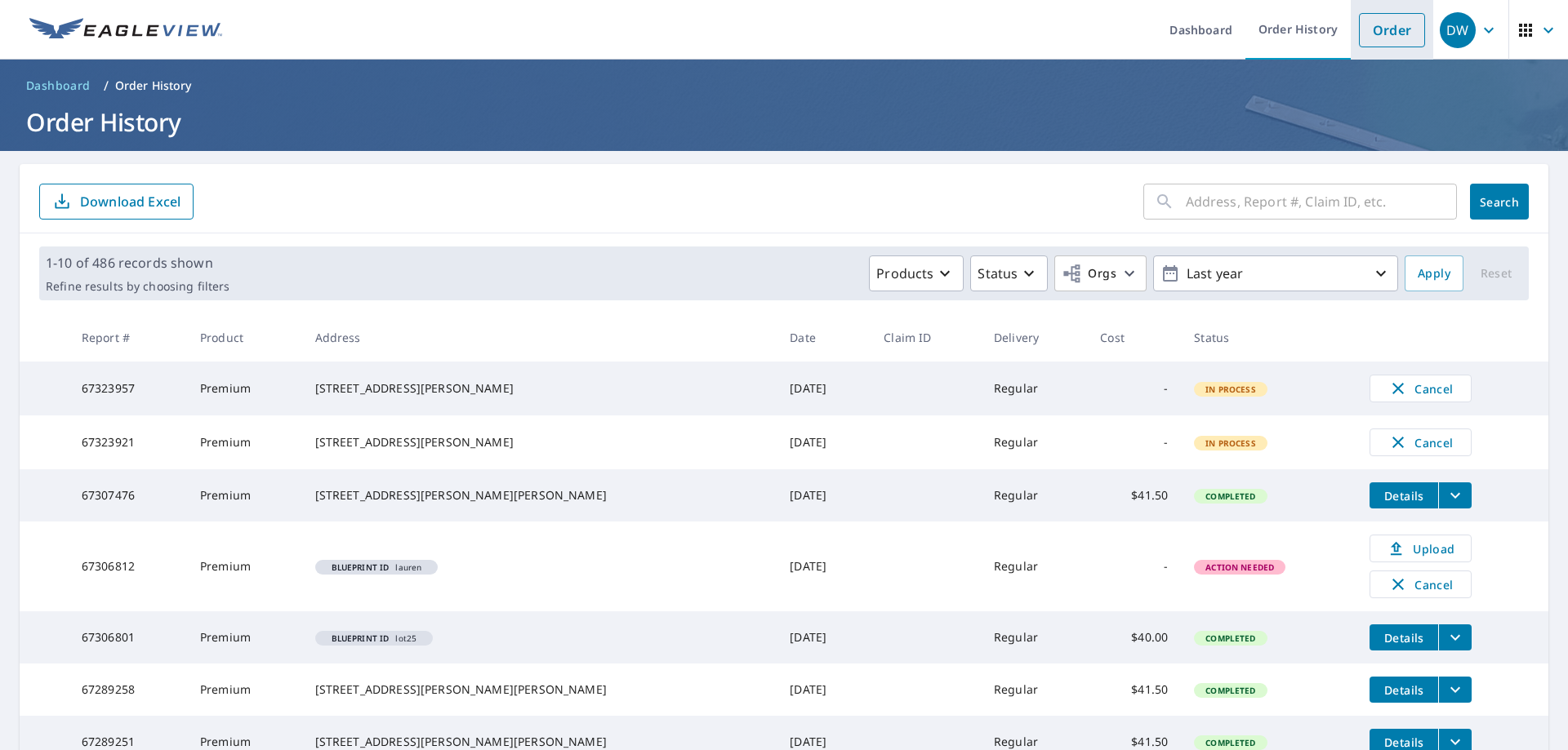
click at [1388, 36] on link "Order" at bounding box center [1391, 30] width 66 height 35
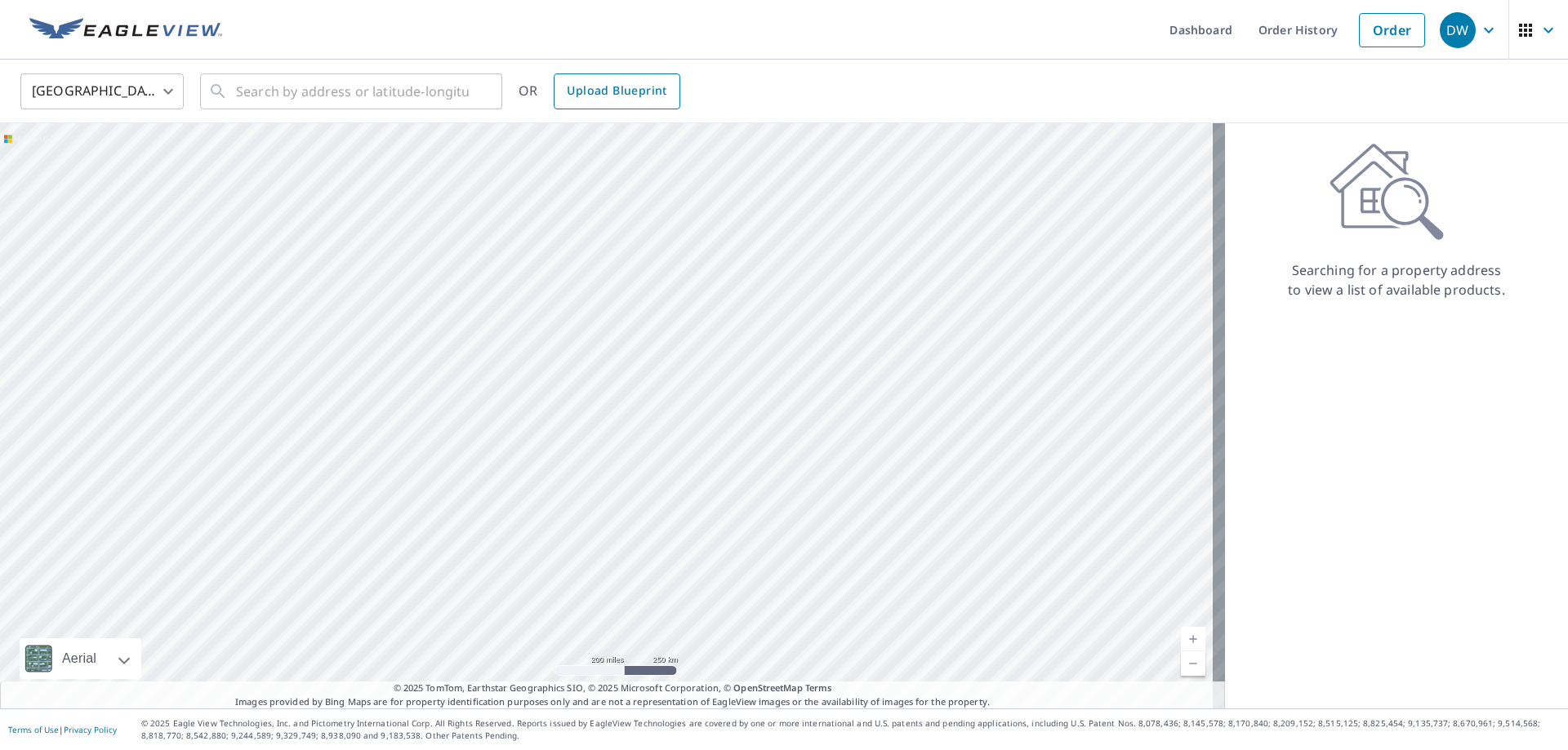
click at [602, 92] on span "Upload Blueprint" at bounding box center [616, 91] width 100 height 21
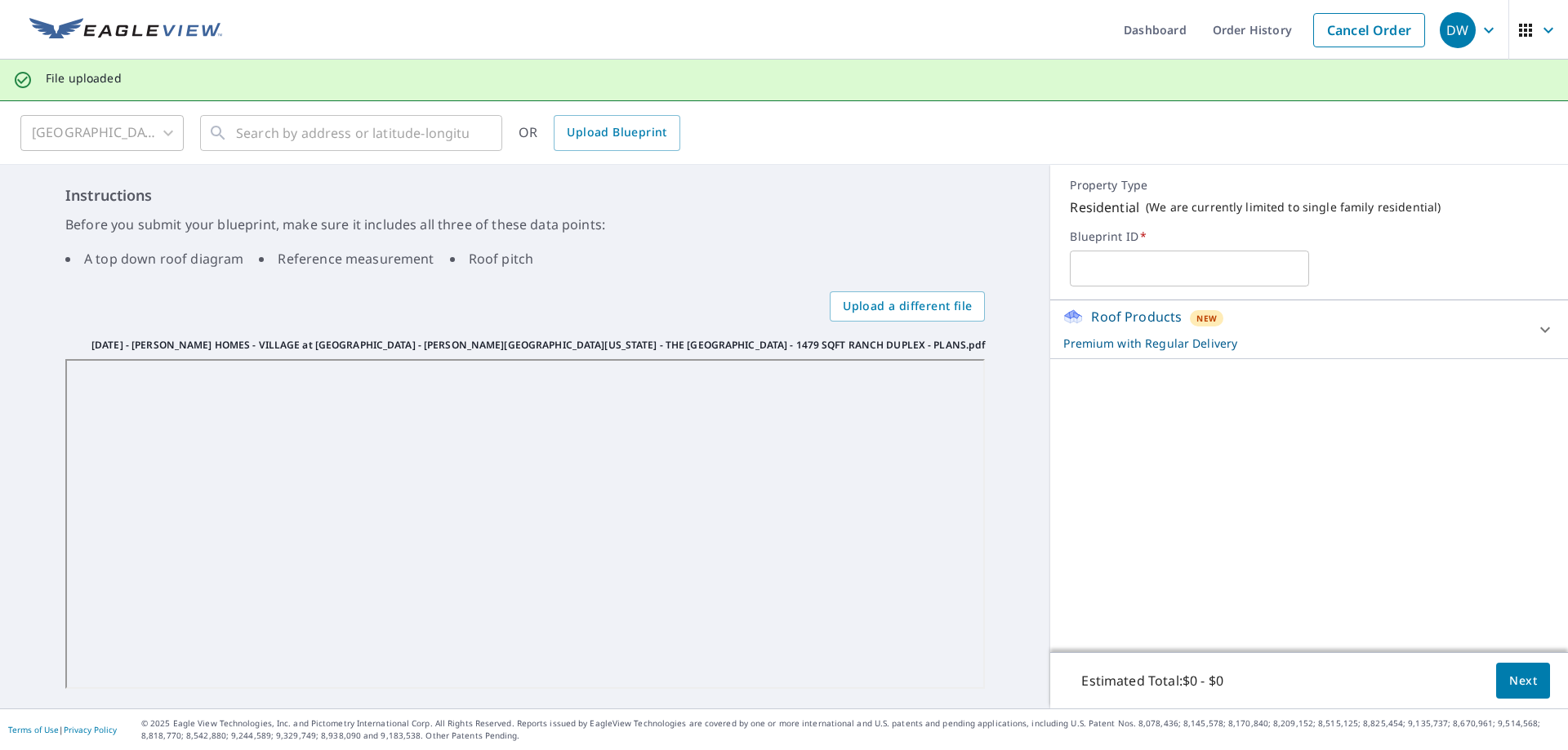
click at [1154, 266] on input "text" at bounding box center [1189, 268] width 239 height 45
type input "elmhurst"
click at [1523, 680] on span "Next" at bounding box center [1523, 681] width 28 height 21
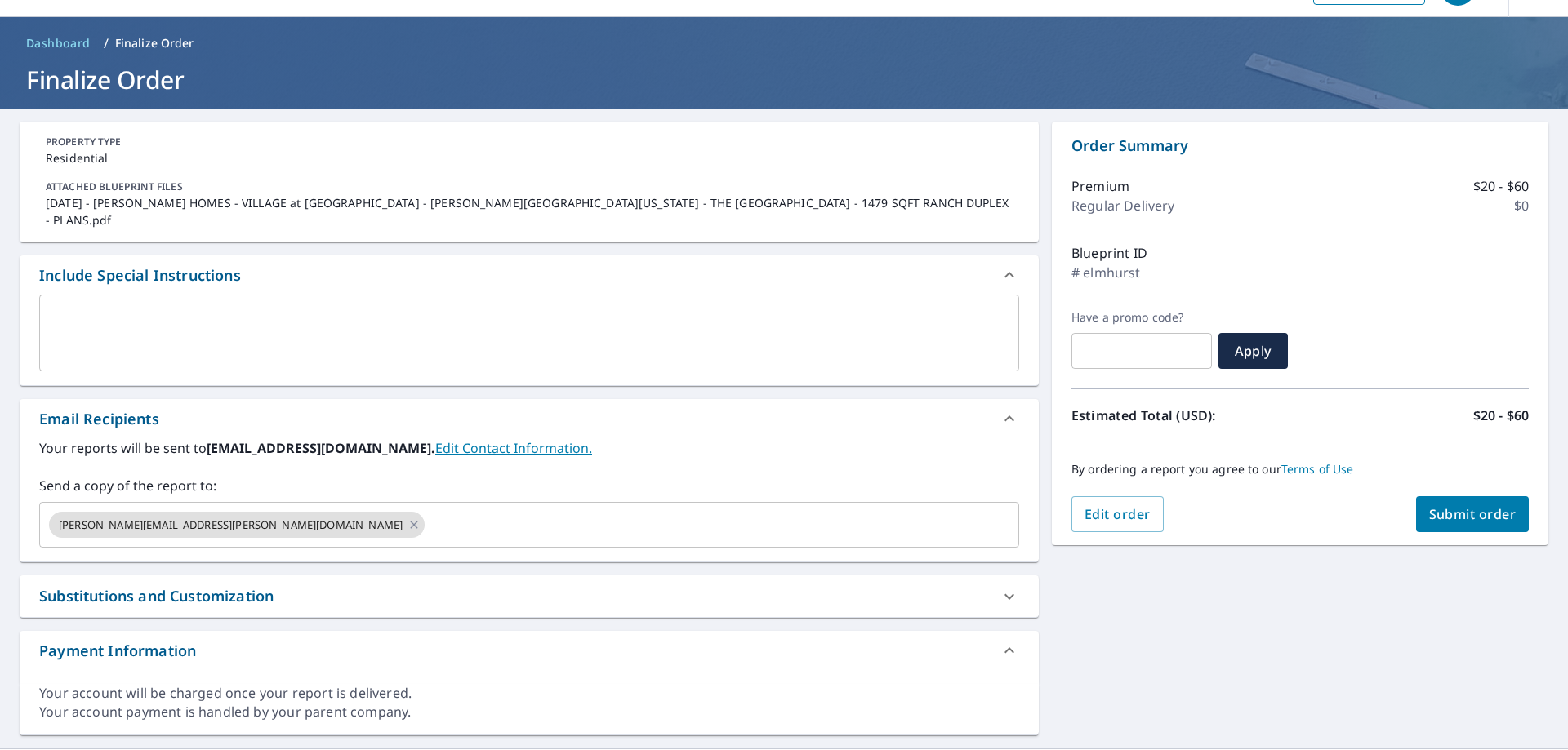
scroll to position [65, 0]
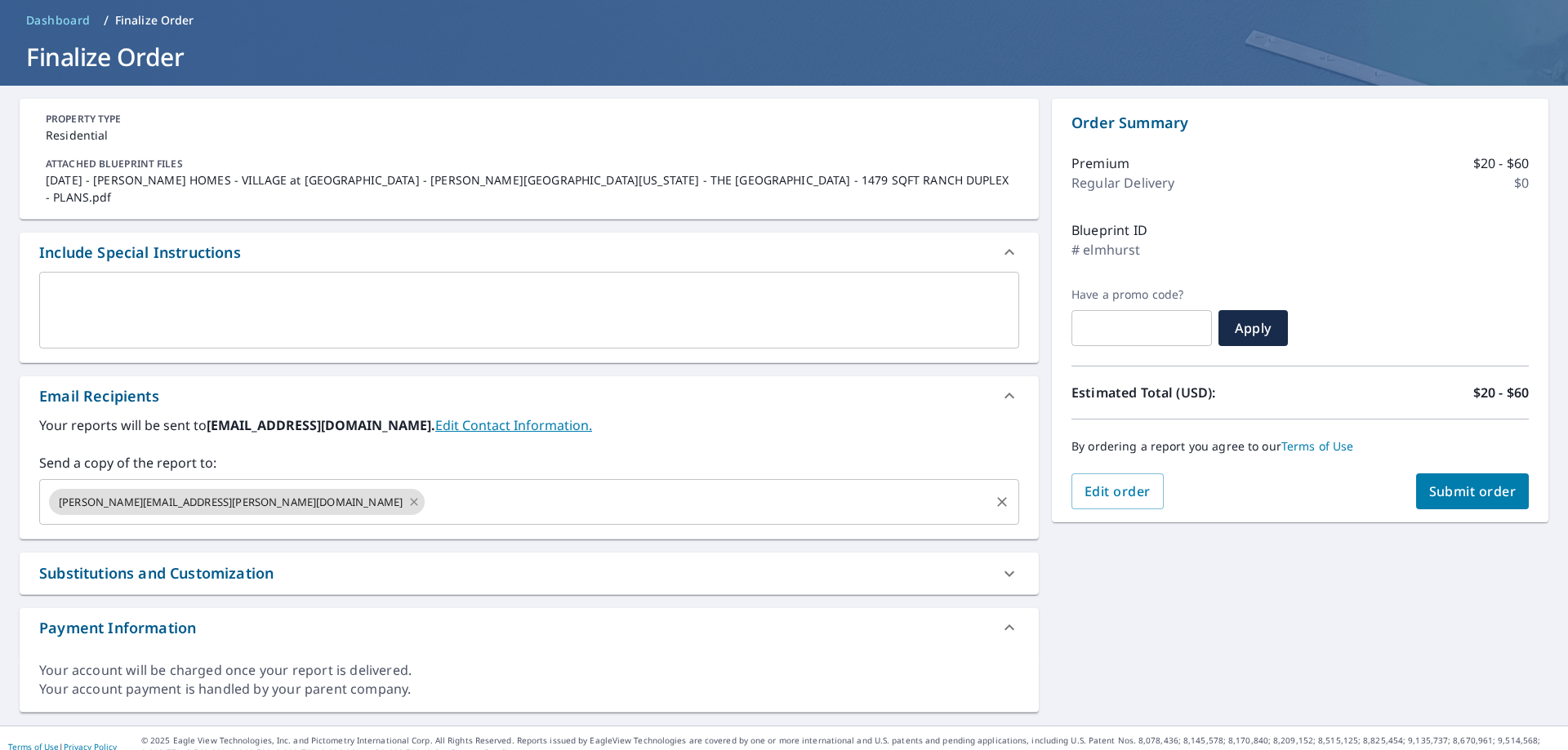
click at [408, 492] on icon at bounding box center [414, 501] width 13 height 18
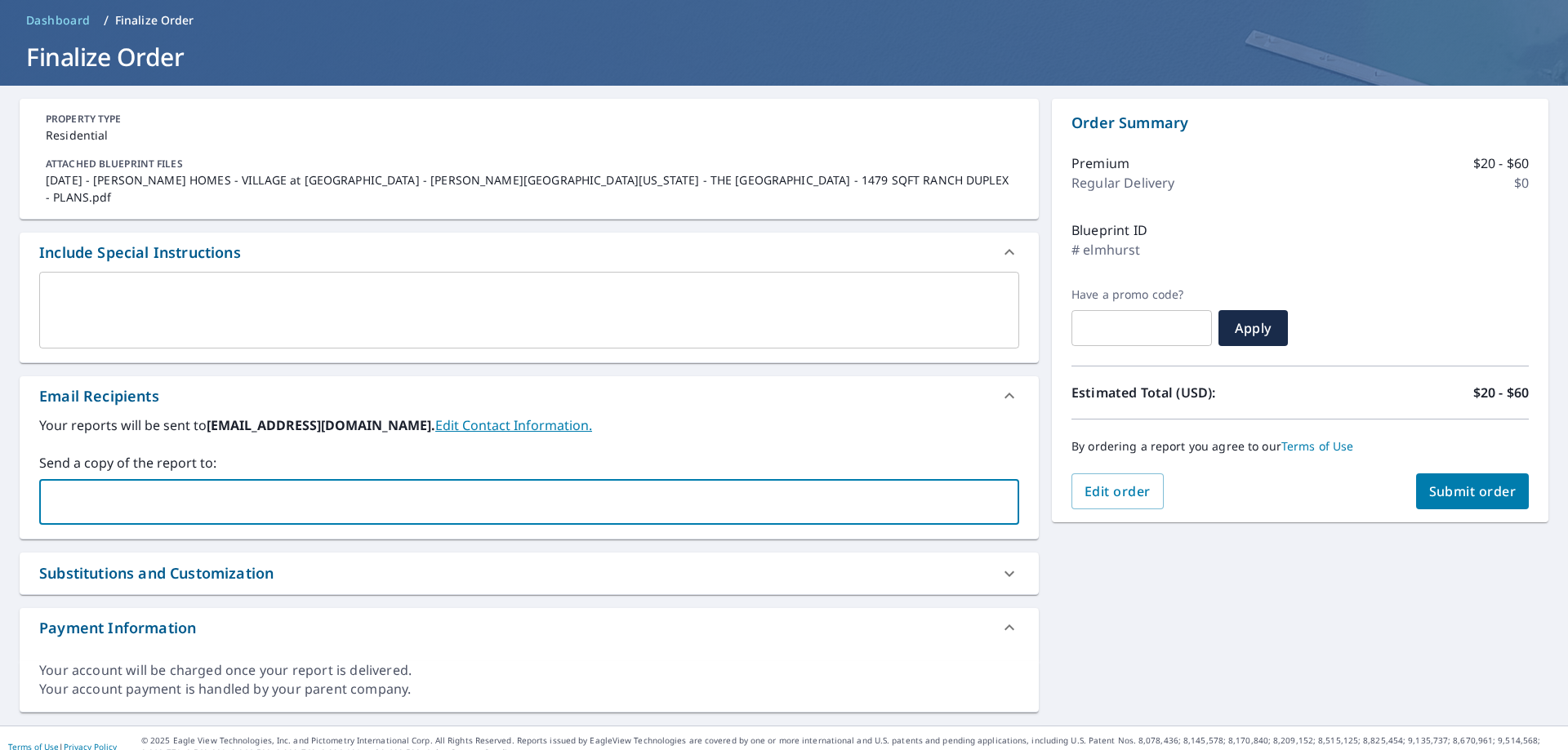
click at [228, 487] on input "text" at bounding box center [516, 501] width 941 height 31
type input "[PERSON_NAME][EMAIL_ADDRESS][PERSON_NAME][DOMAIN_NAME]"
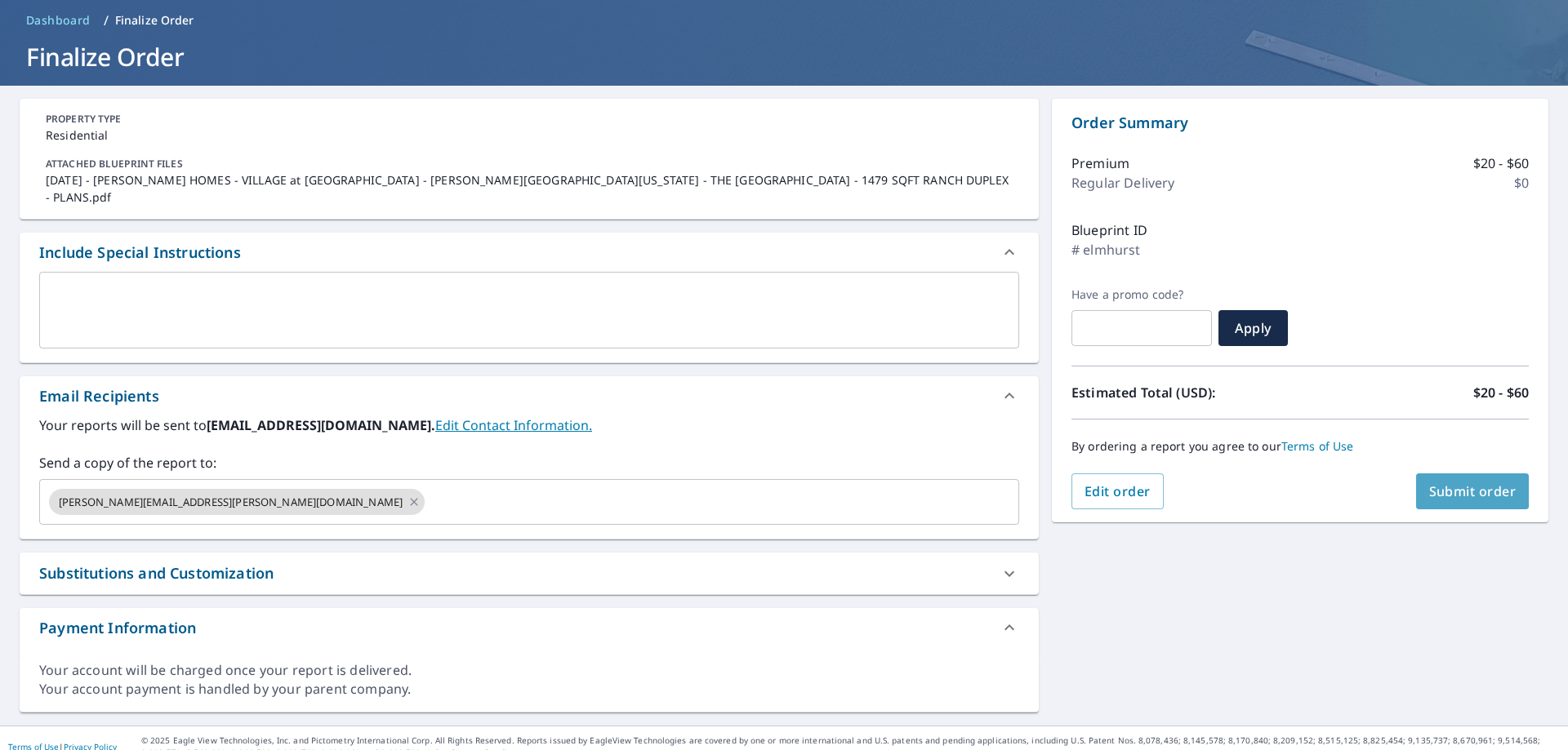
click at [1473, 494] on span "Submit order" at bounding box center [1472, 491] width 87 height 18
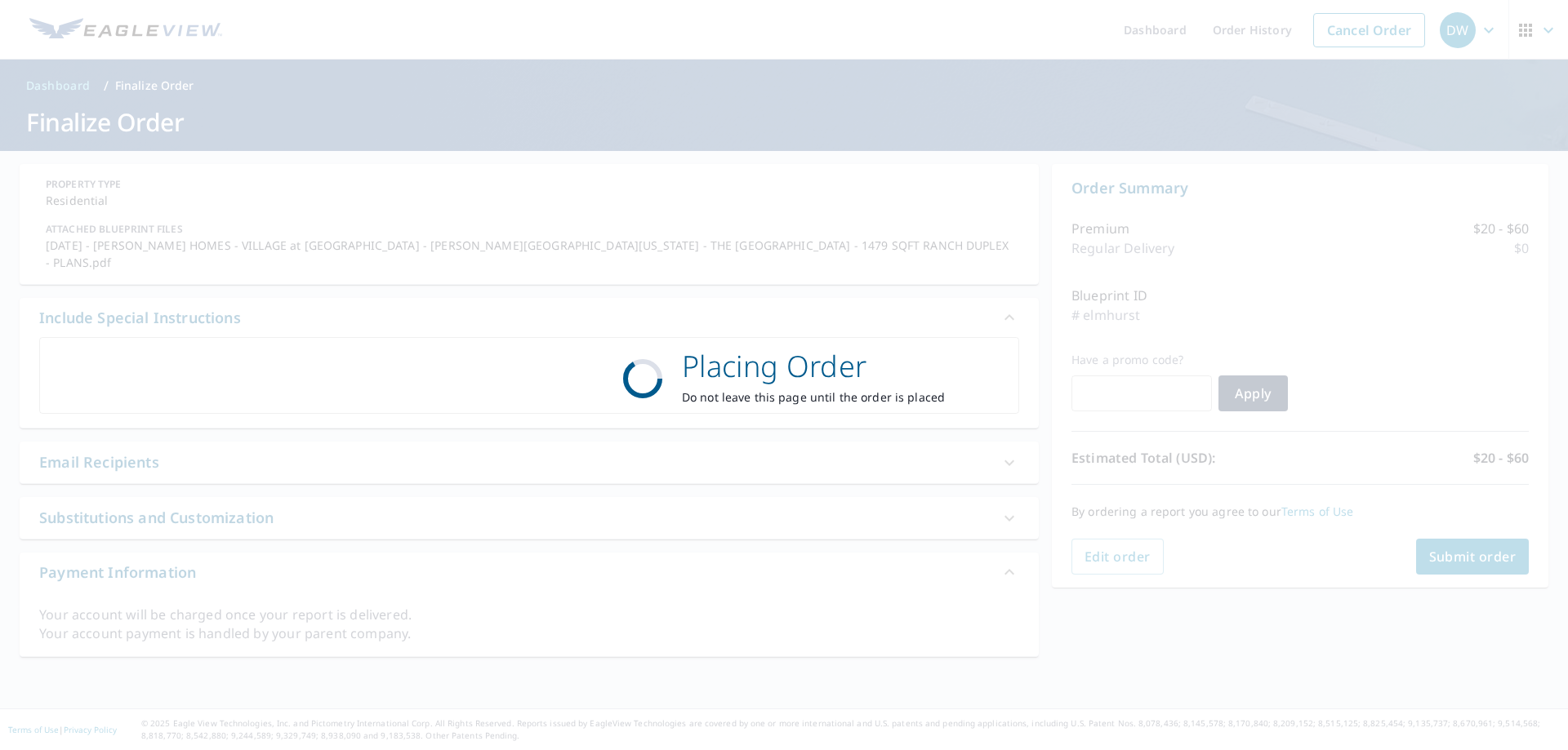
scroll to position [0, 0]
